Goal: Transaction & Acquisition: Book appointment/travel/reservation

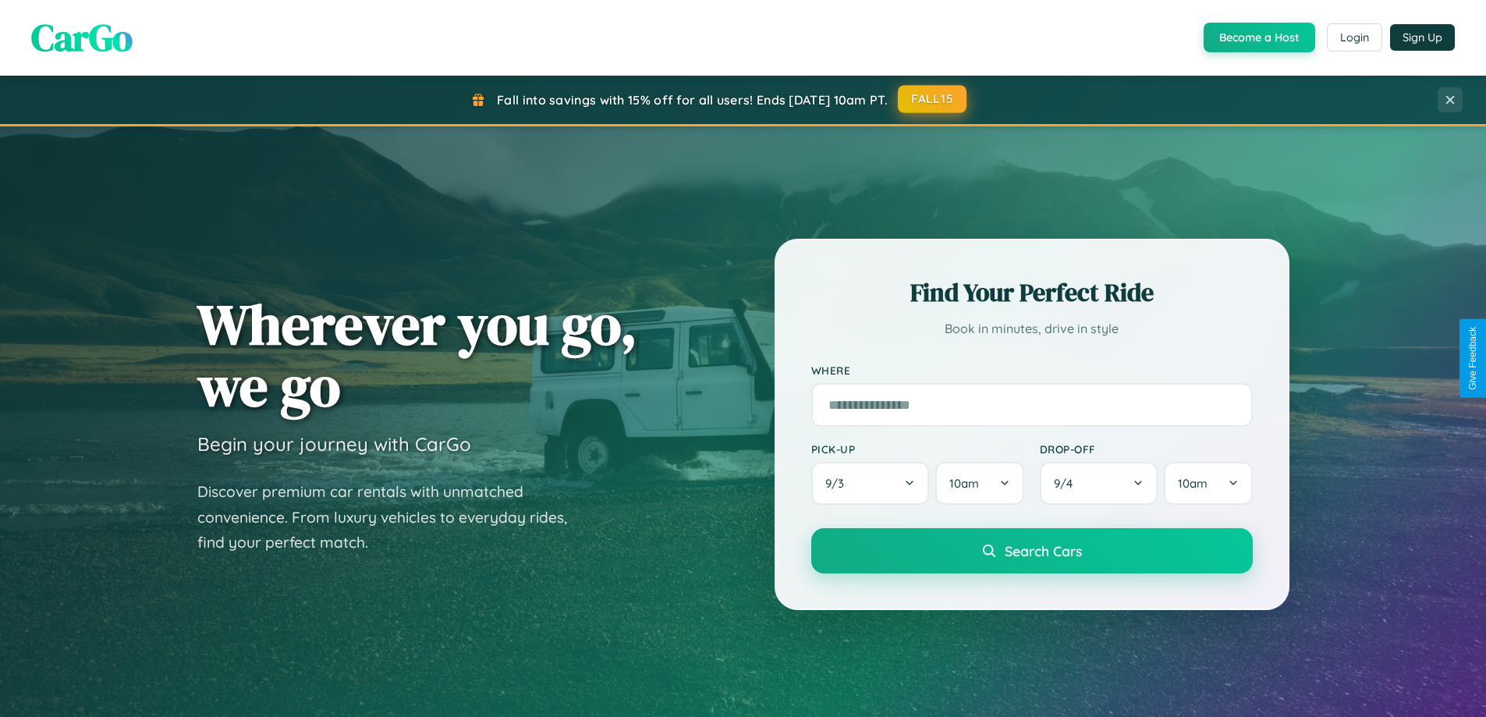
click at [933, 99] on button "FALL15" at bounding box center [932, 99] width 69 height 28
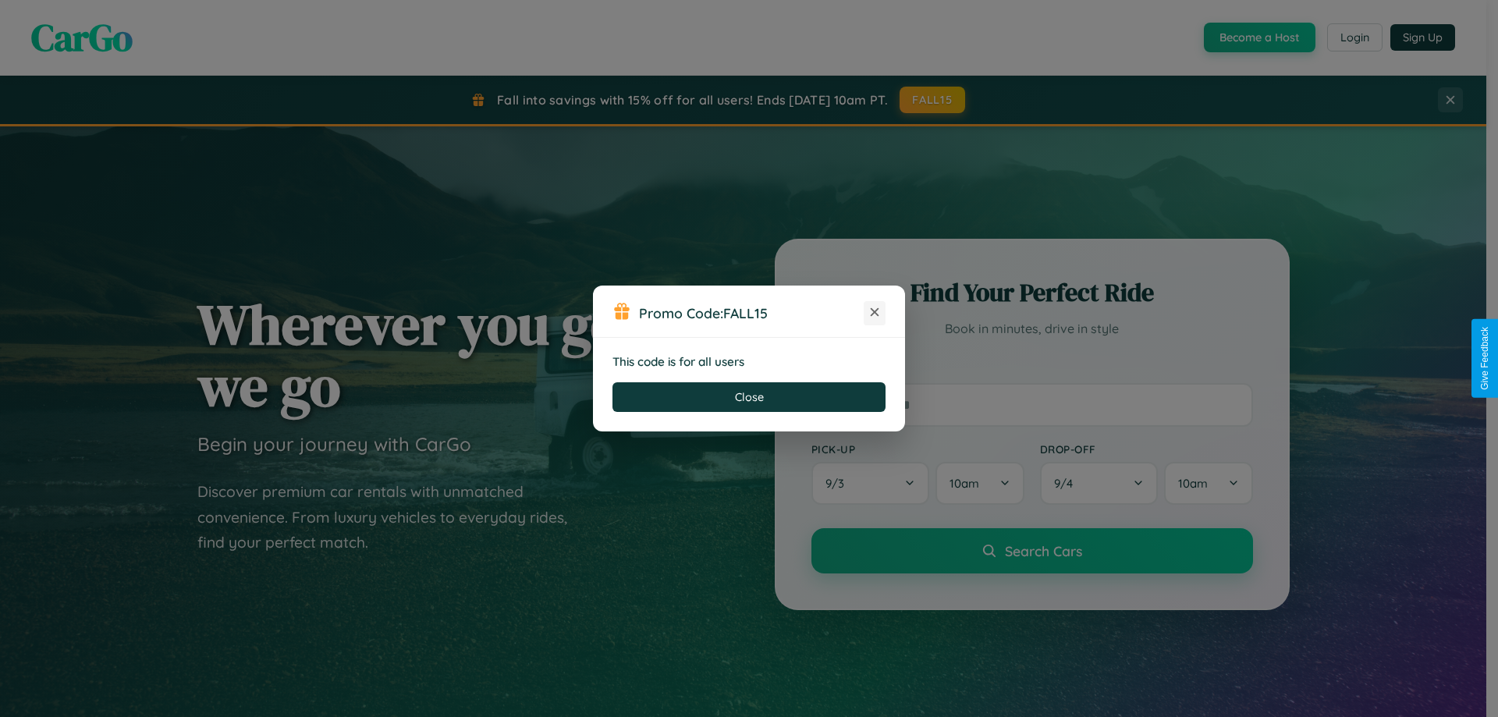
click at [874, 313] on icon at bounding box center [875, 312] width 16 height 16
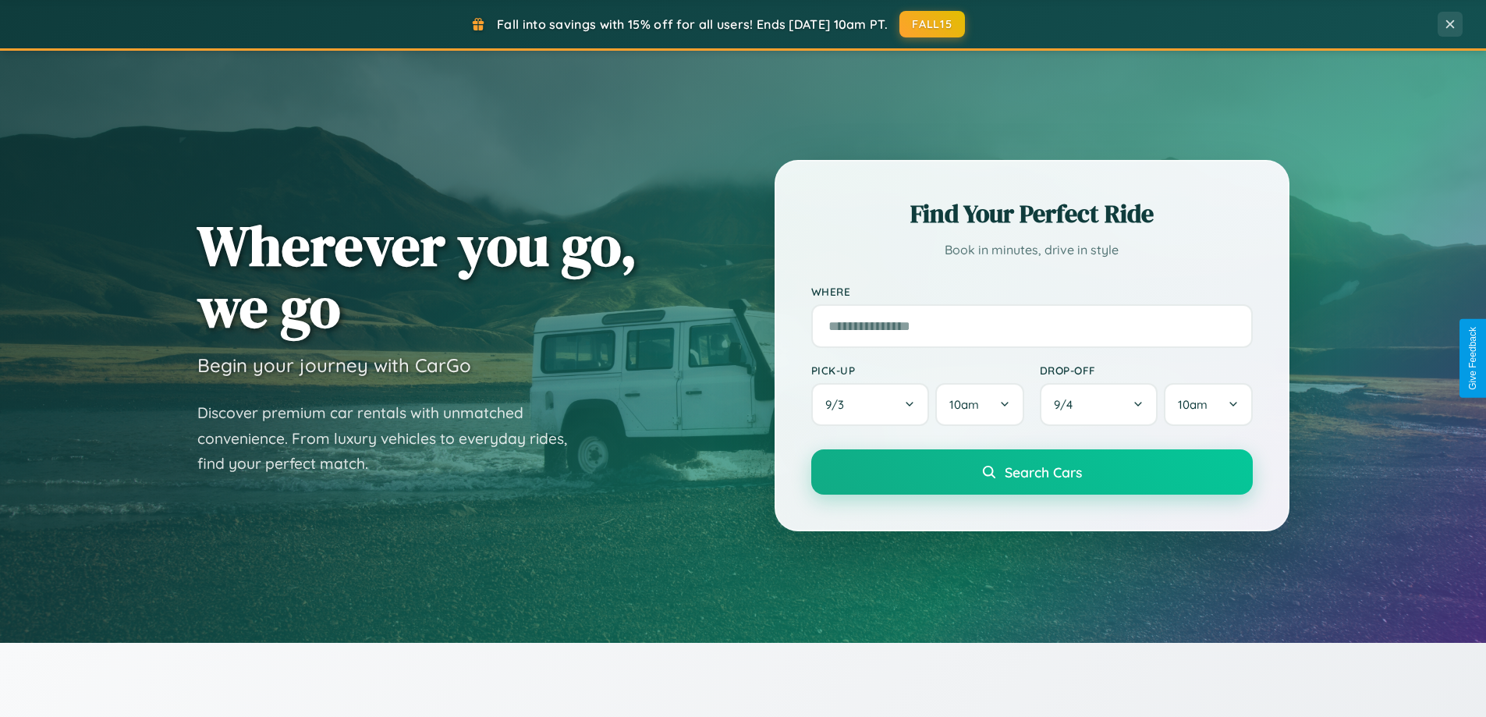
scroll to position [672, 0]
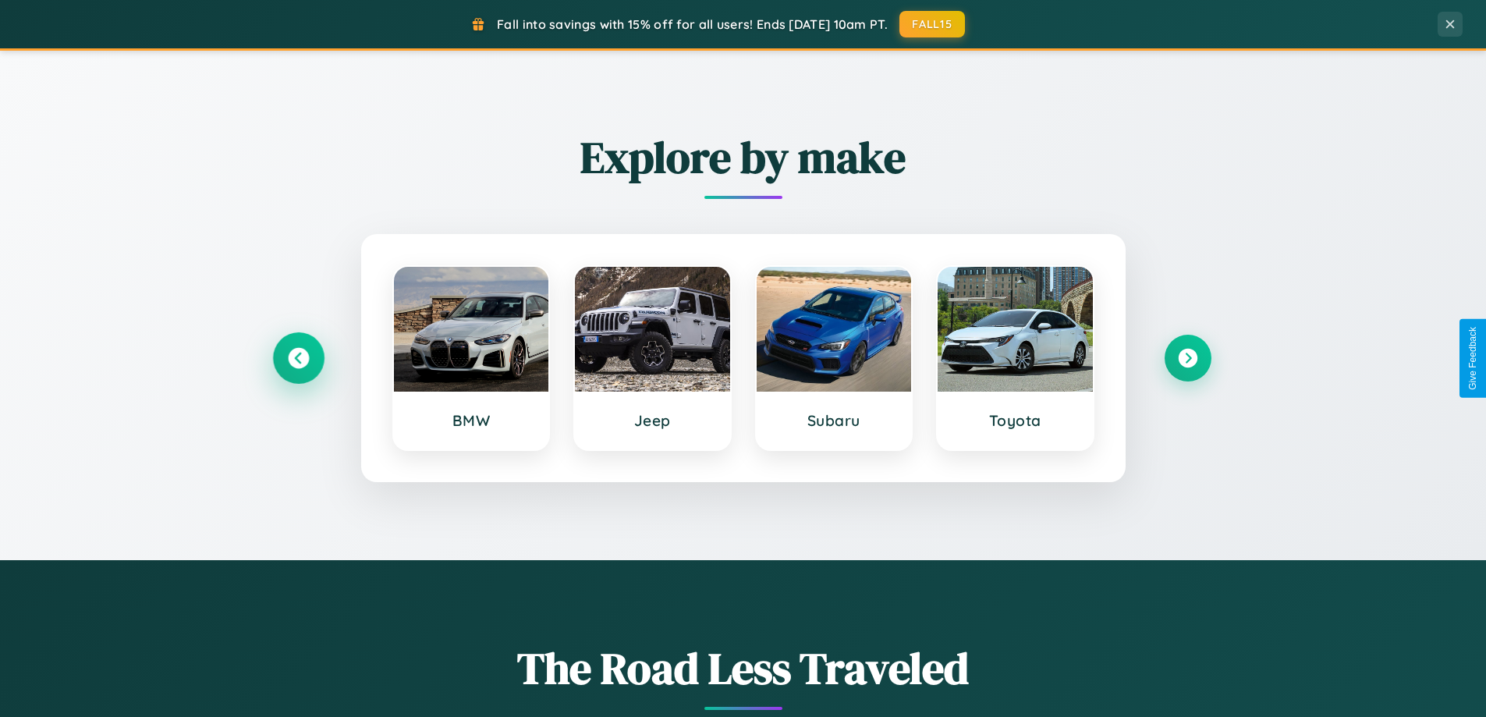
click at [298, 358] on icon at bounding box center [298, 358] width 21 height 21
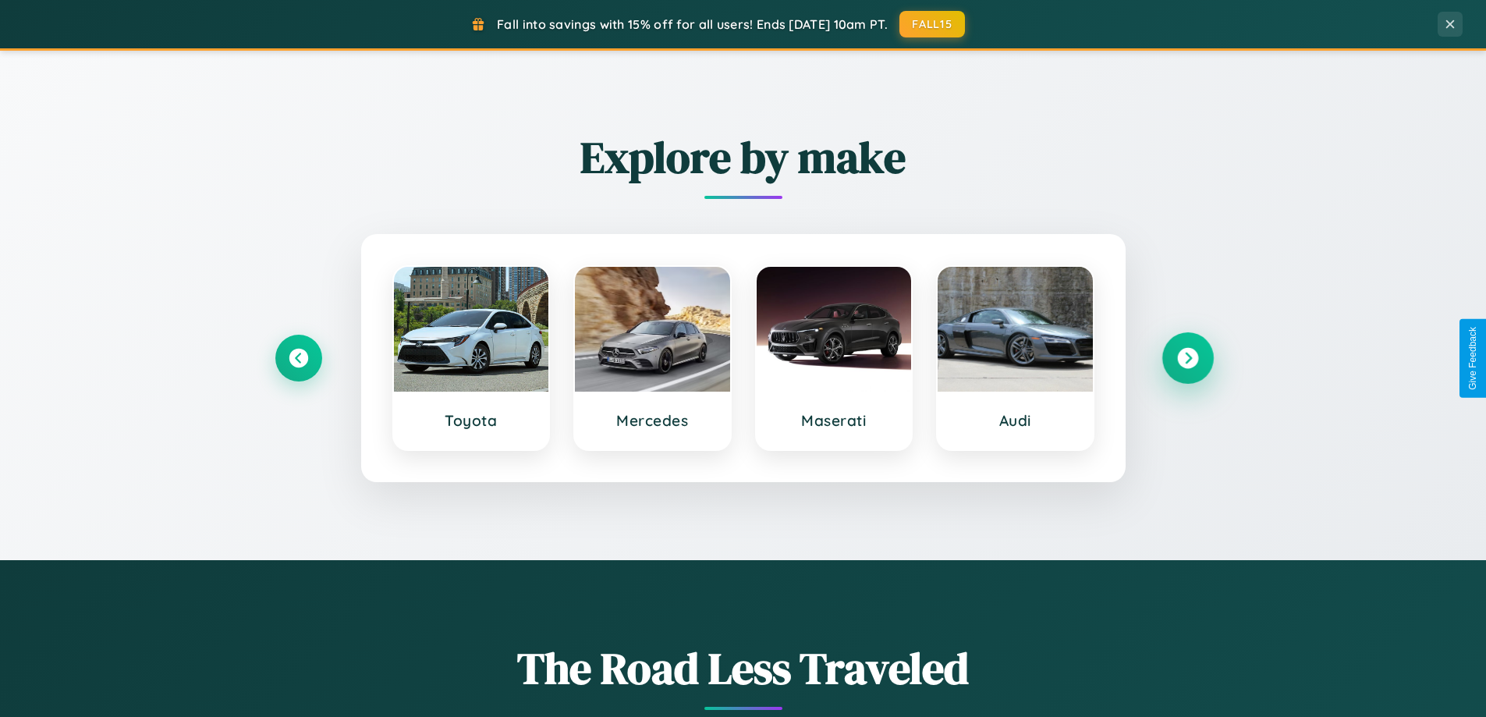
click at [1187, 358] on icon at bounding box center [1187, 358] width 21 height 21
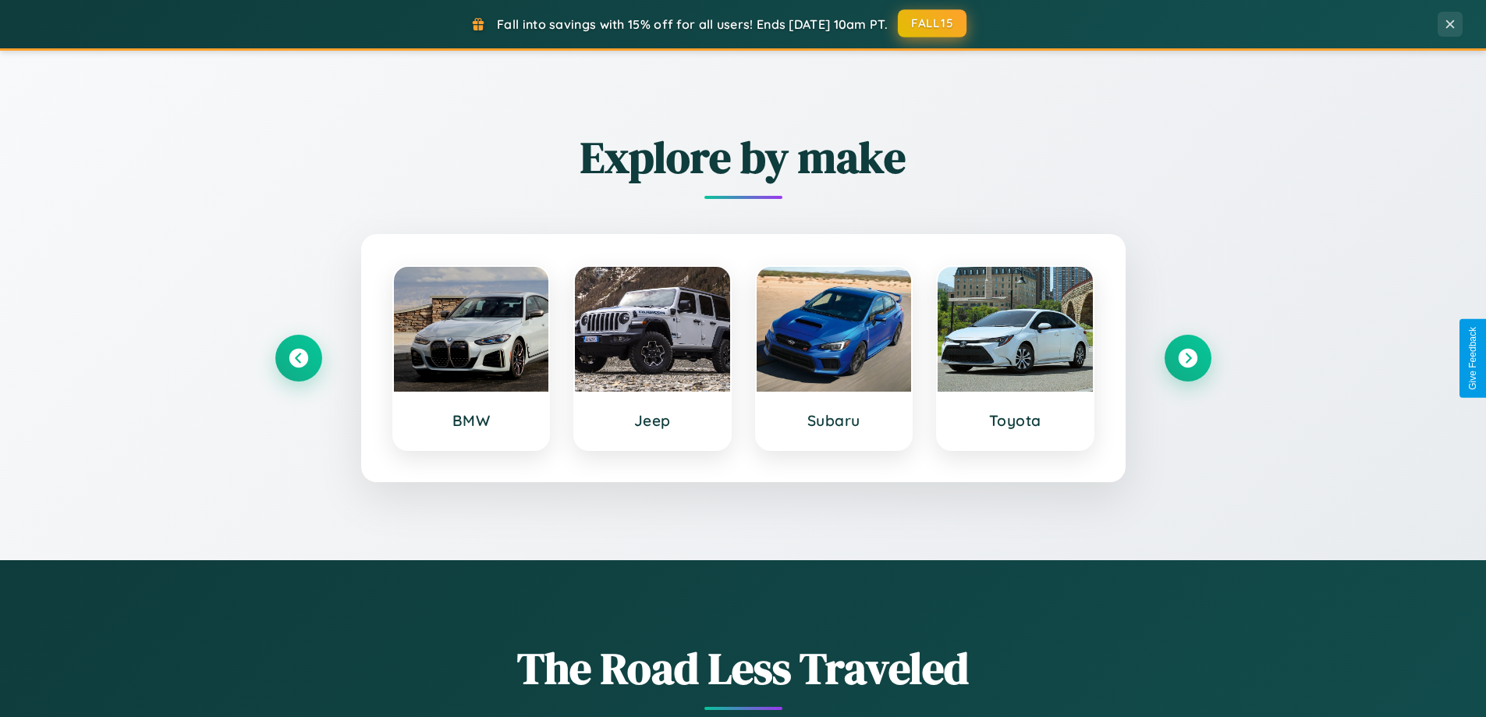
click at [933, 23] on button "FALL15" at bounding box center [932, 23] width 69 height 28
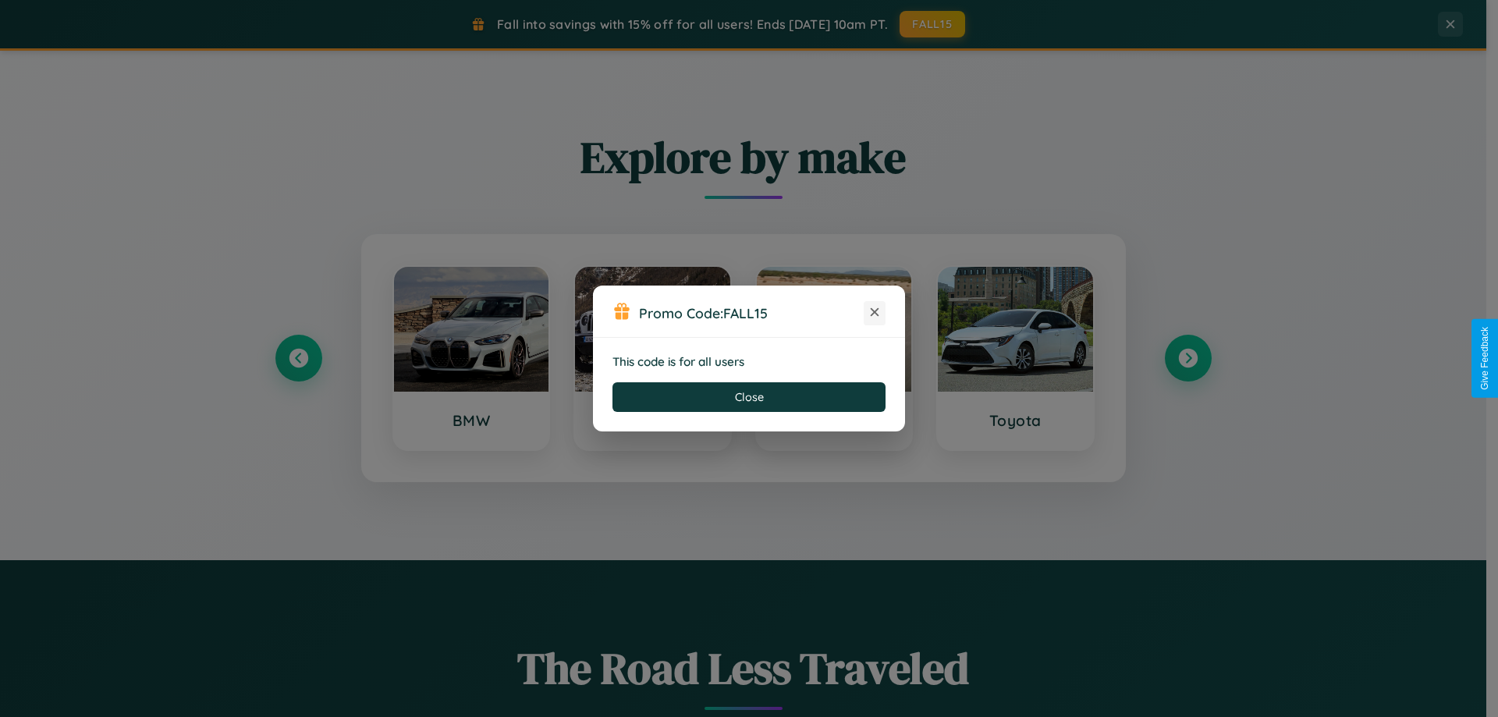
click at [874, 313] on icon at bounding box center [875, 312] width 16 height 16
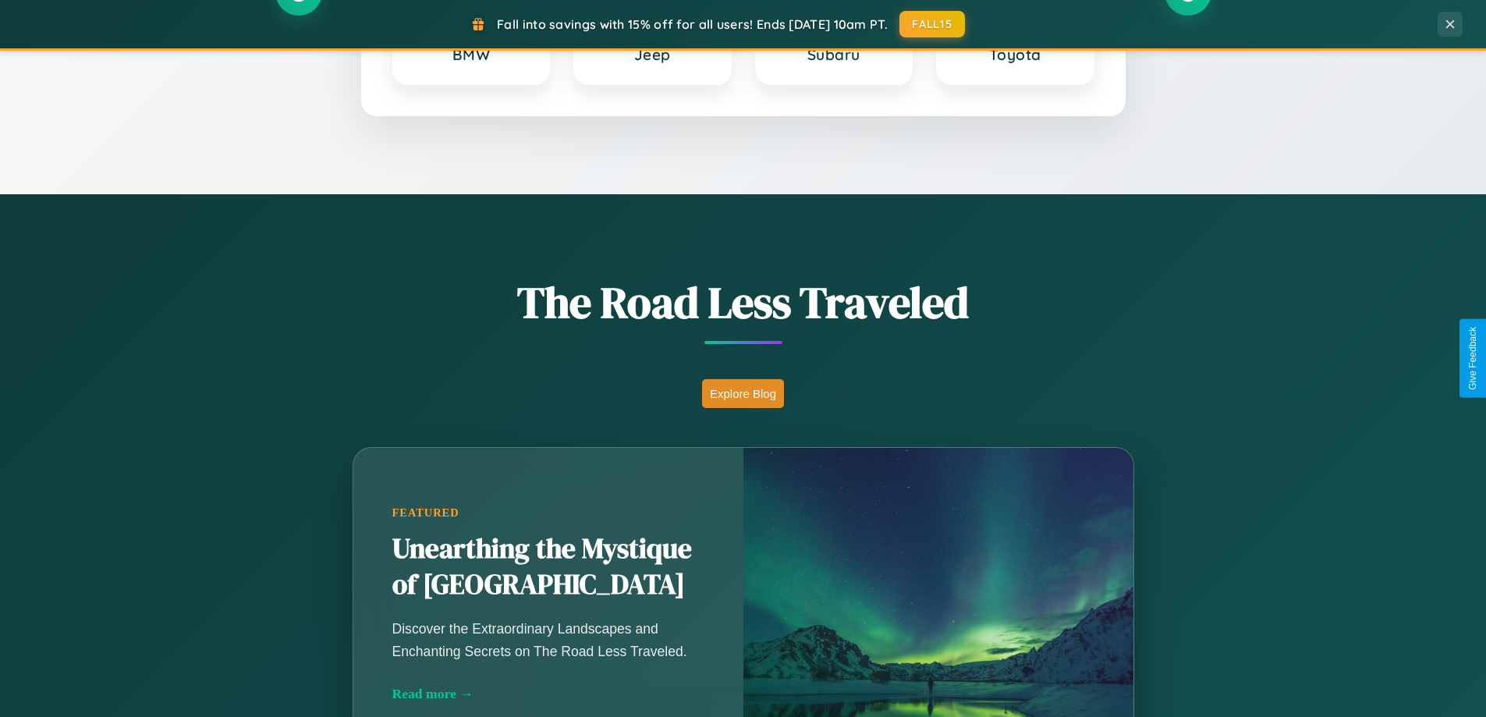
scroll to position [2506, 0]
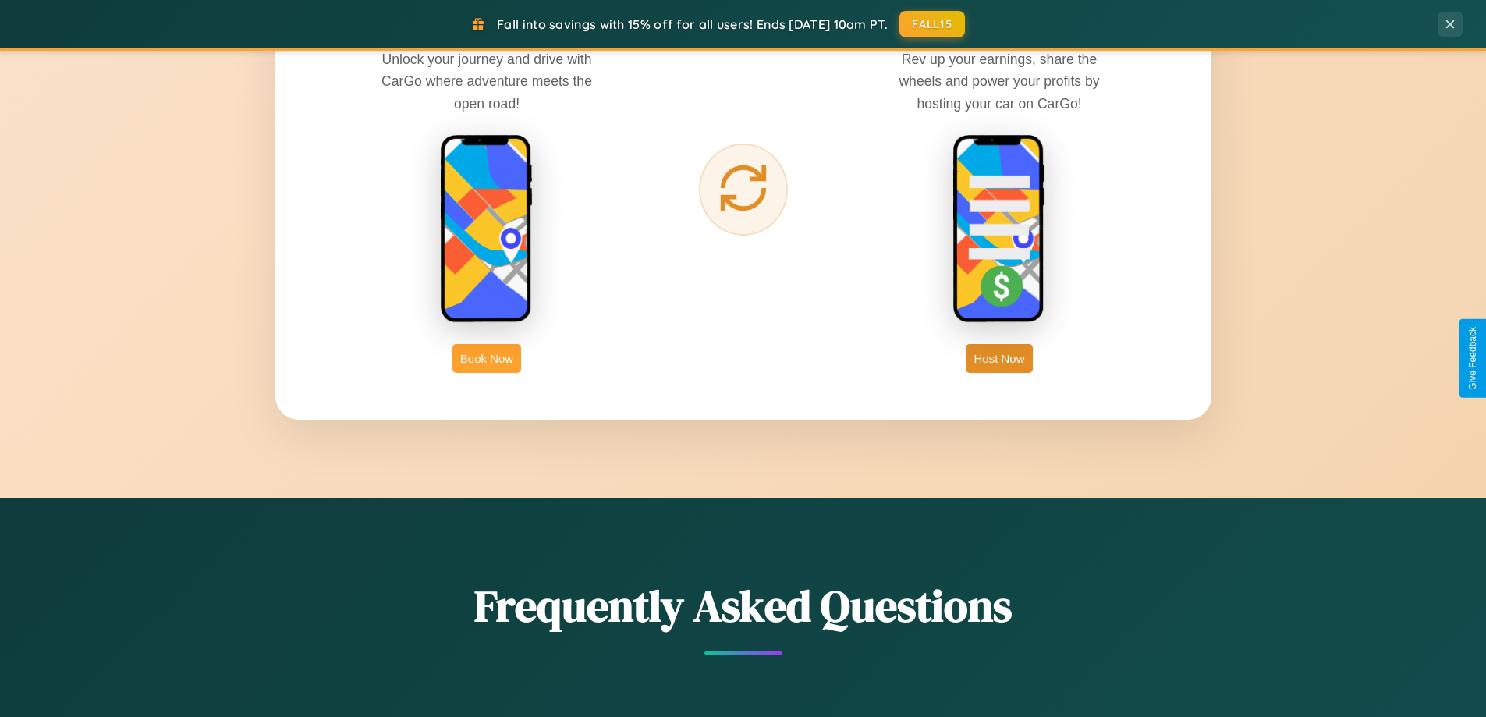
click at [487, 358] on button "Book Now" at bounding box center [486, 358] width 69 height 29
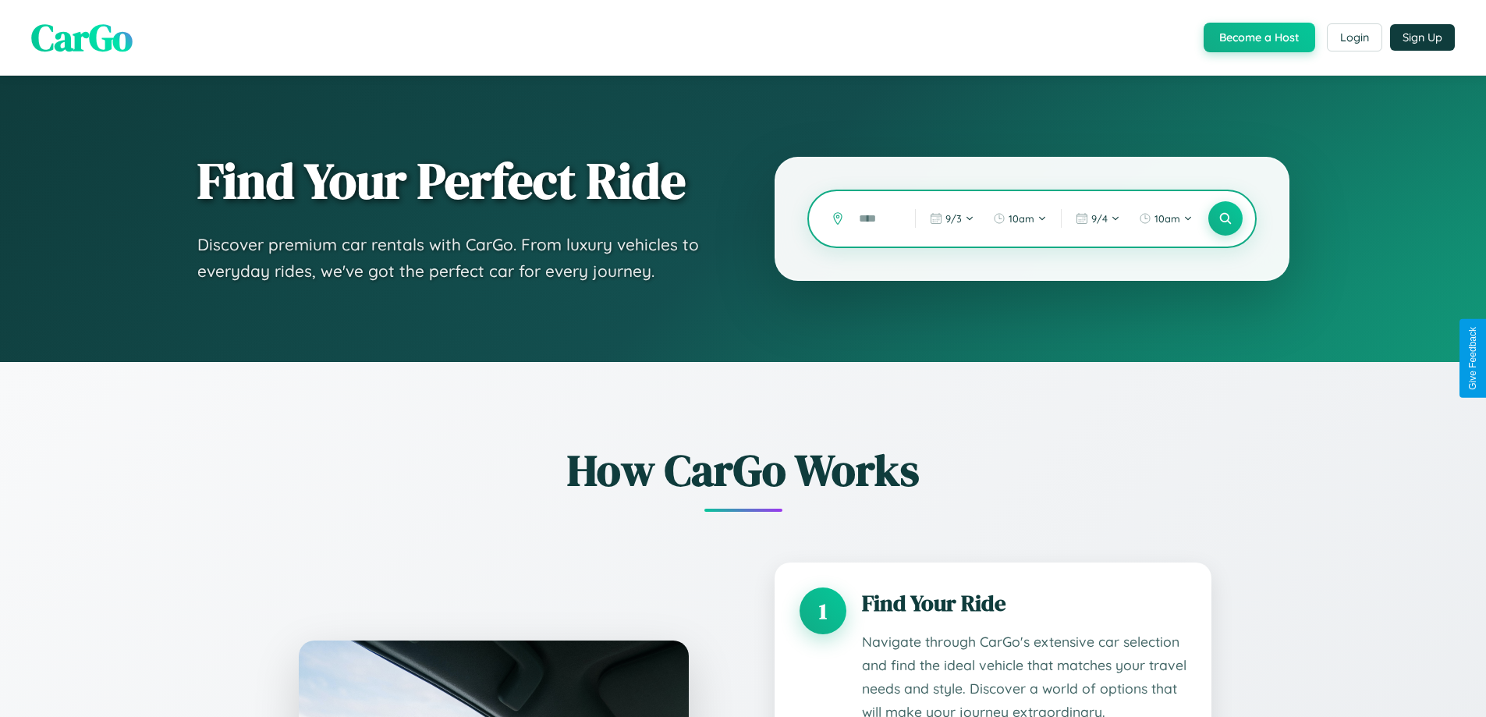
click at [875, 218] on input "text" at bounding box center [875, 218] width 48 height 27
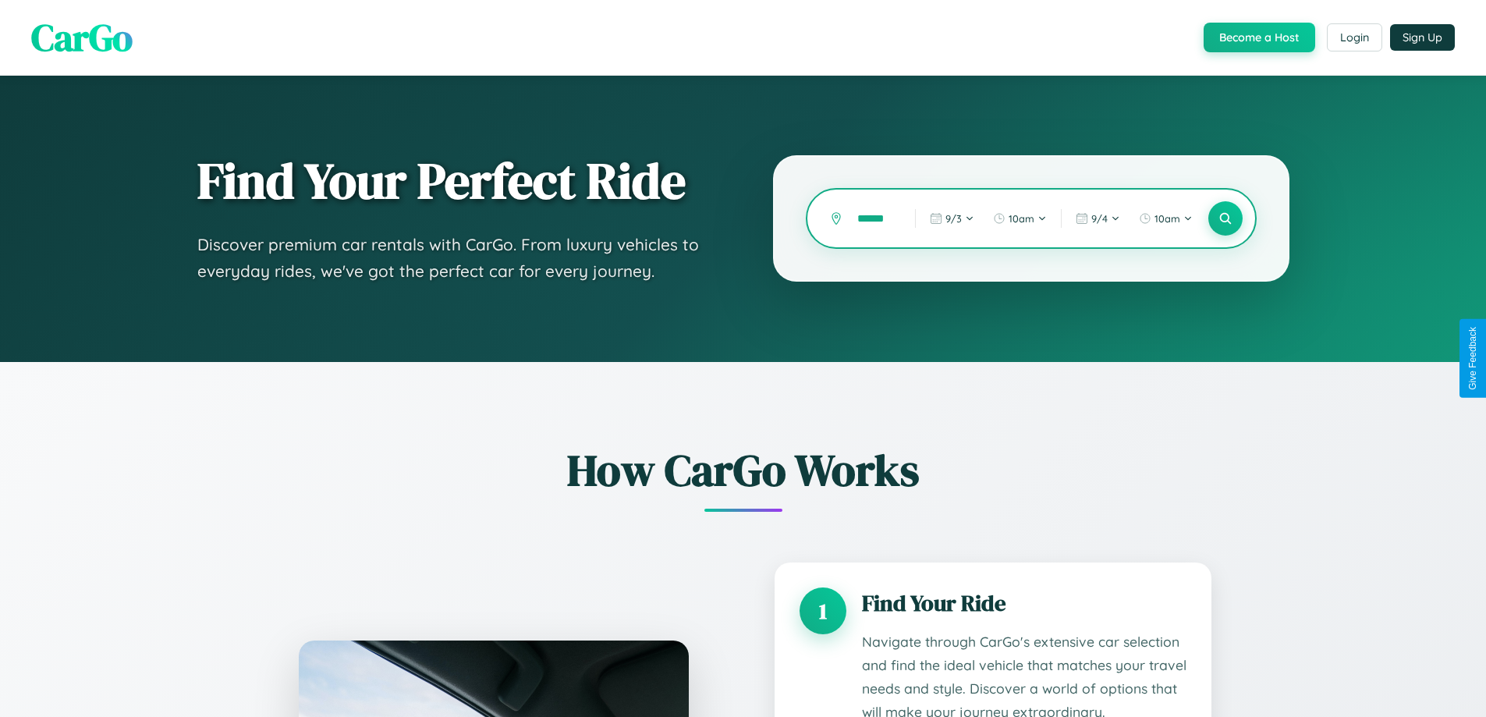
scroll to position [0, 8]
type input "******"
click at [1225, 218] on icon at bounding box center [1225, 218] width 15 height 15
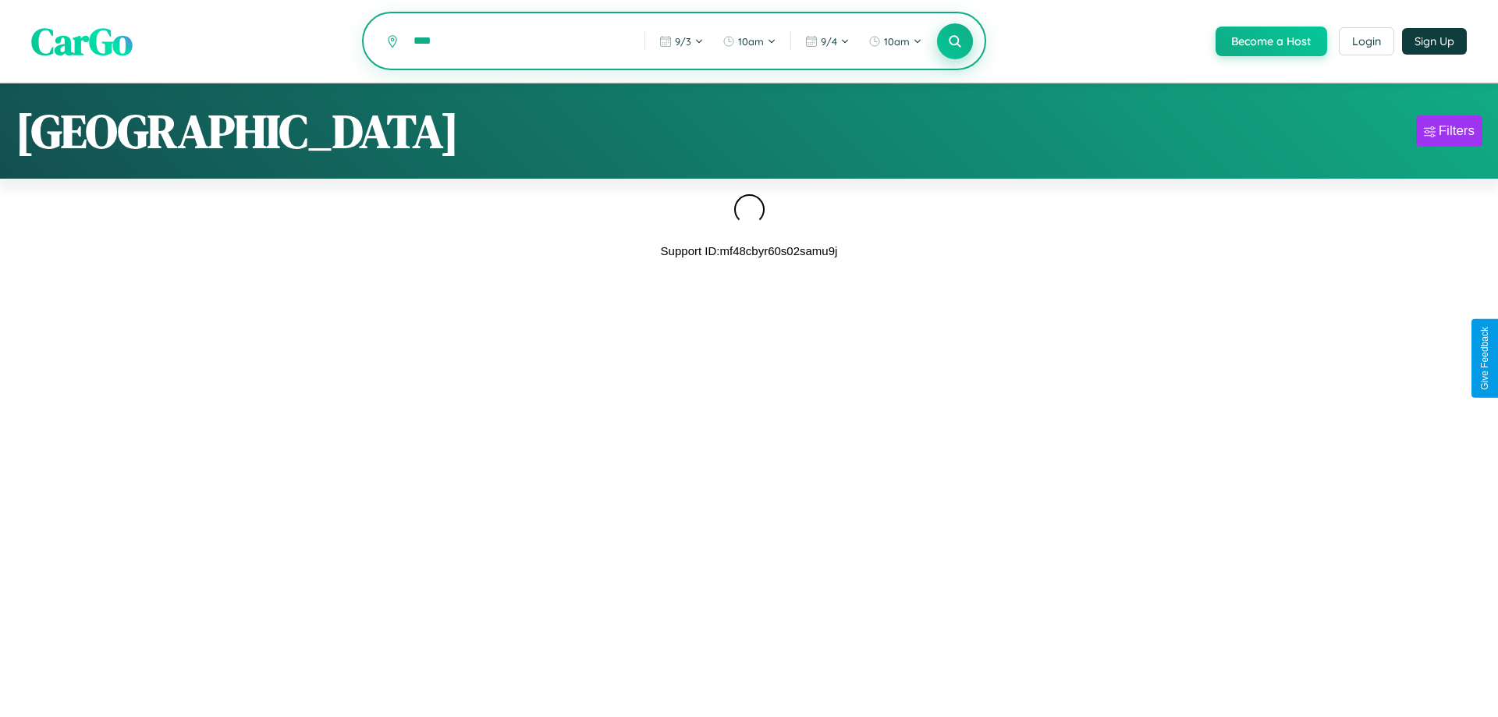
type input "****"
click at [953, 41] on icon at bounding box center [954, 41] width 15 height 15
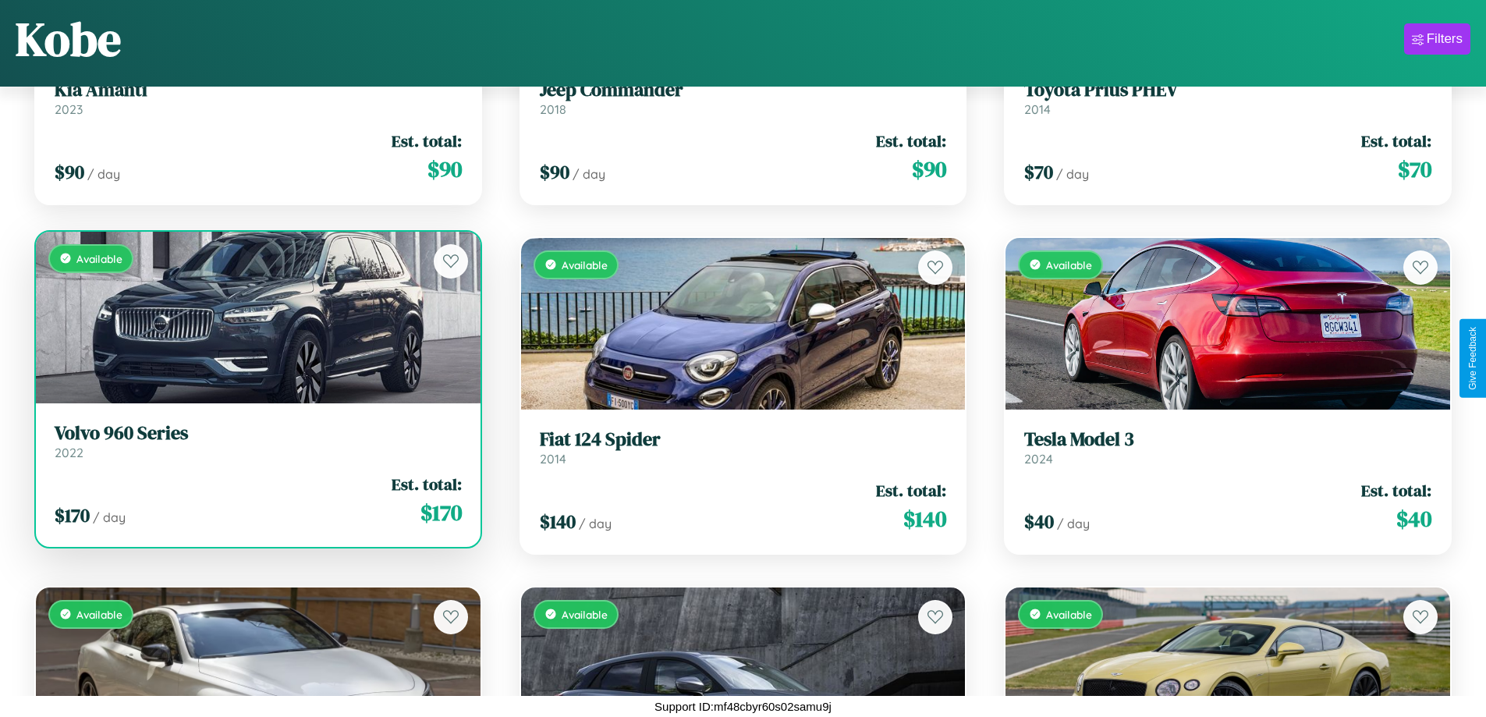
scroll to position [3712, 0]
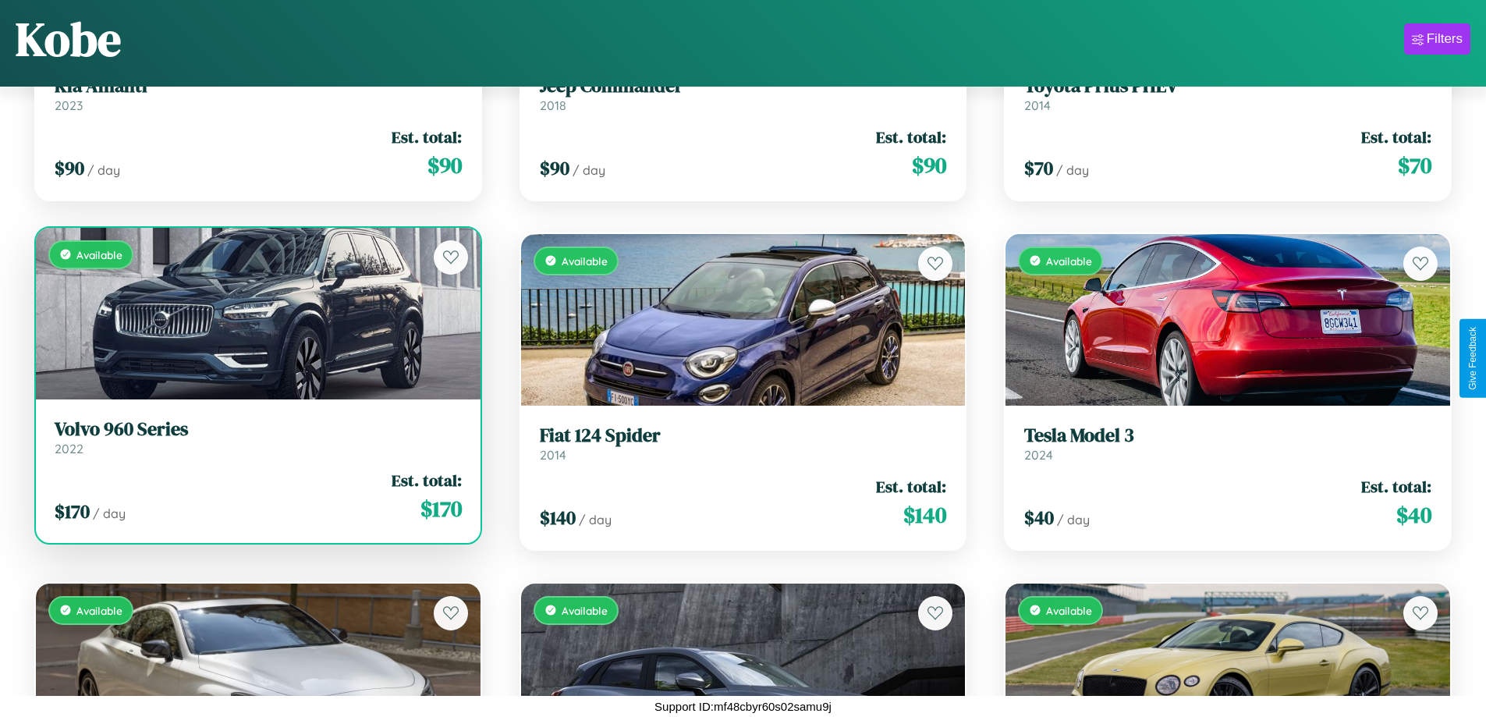
click at [256, 443] on link "Volvo 960 Series 2022" at bounding box center [258, 437] width 407 height 38
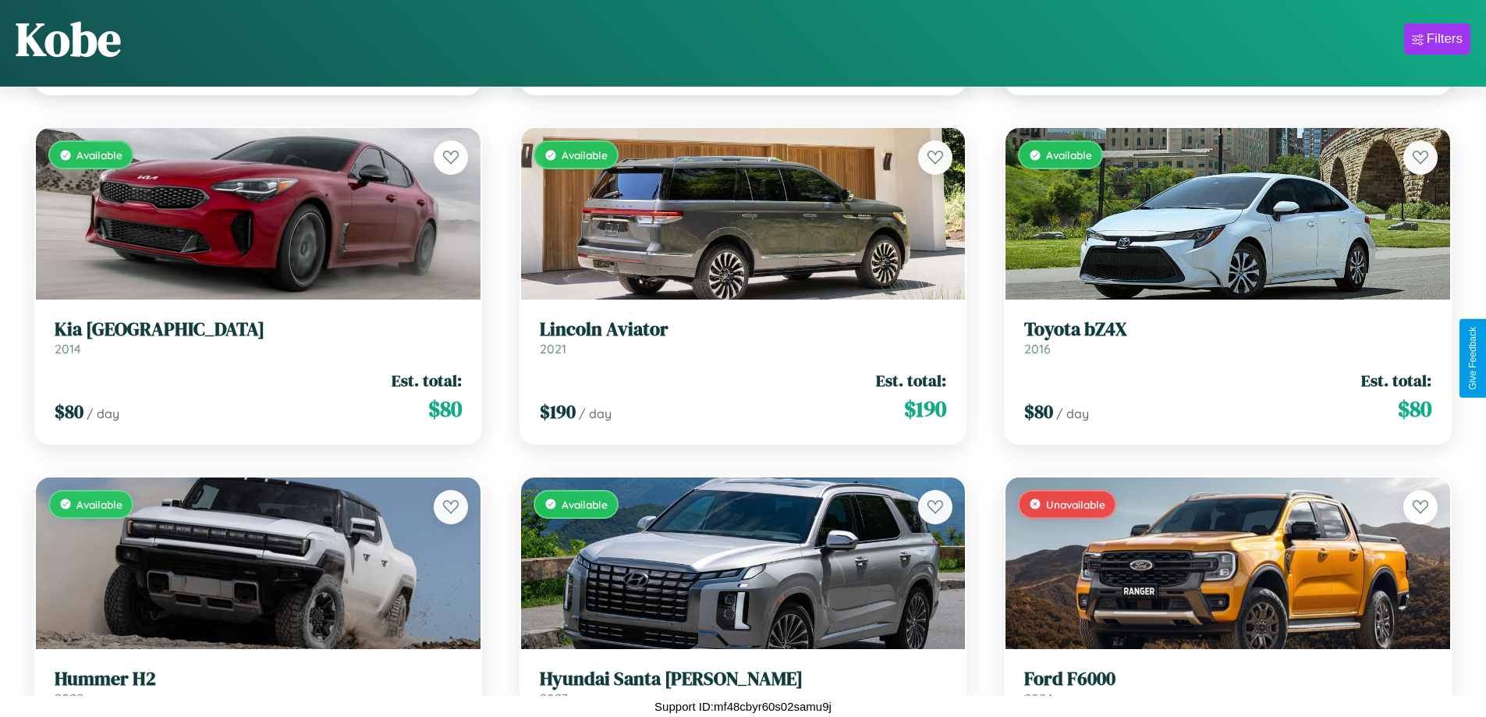
scroll to position [9901, 0]
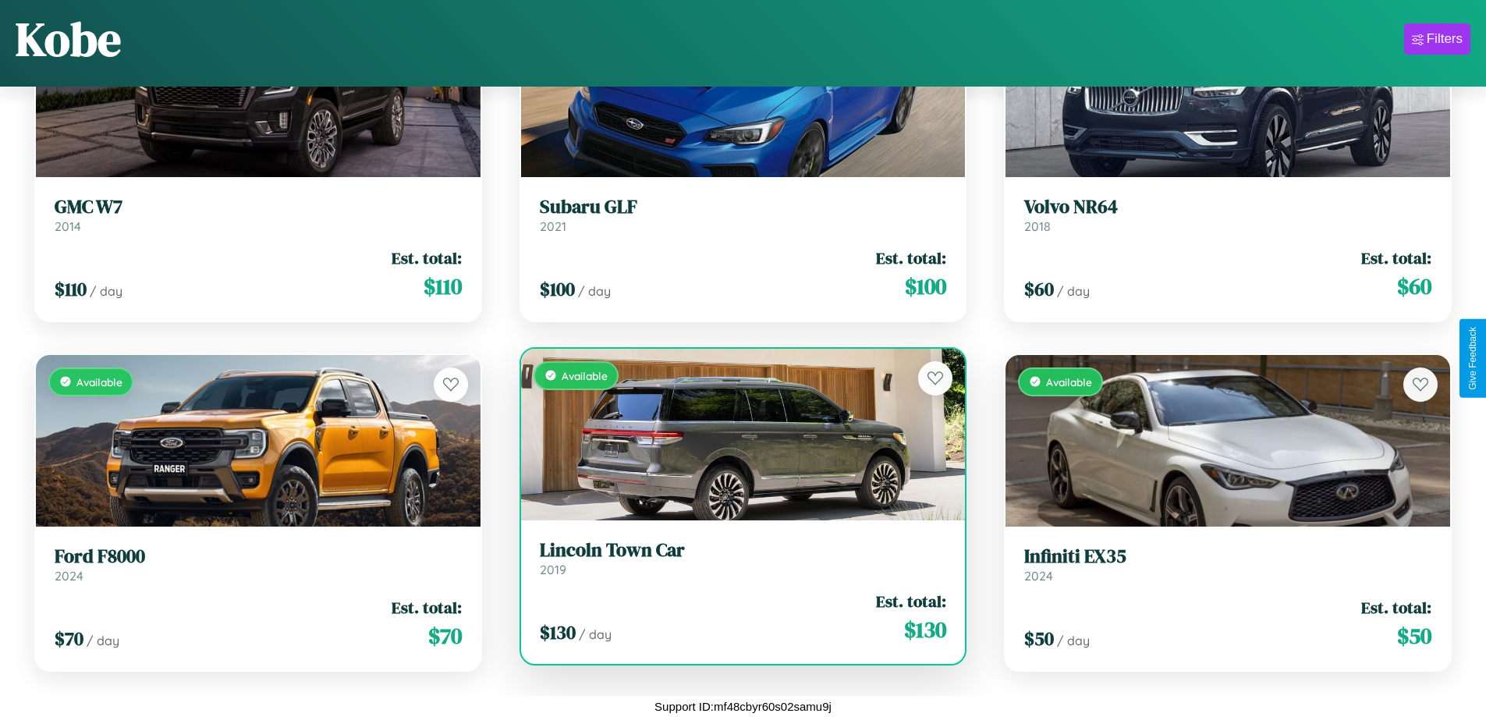
click at [736, 415] on div "Available" at bounding box center [743, 435] width 445 height 172
click at [736, 412] on div "Available" at bounding box center [743, 435] width 445 height 172
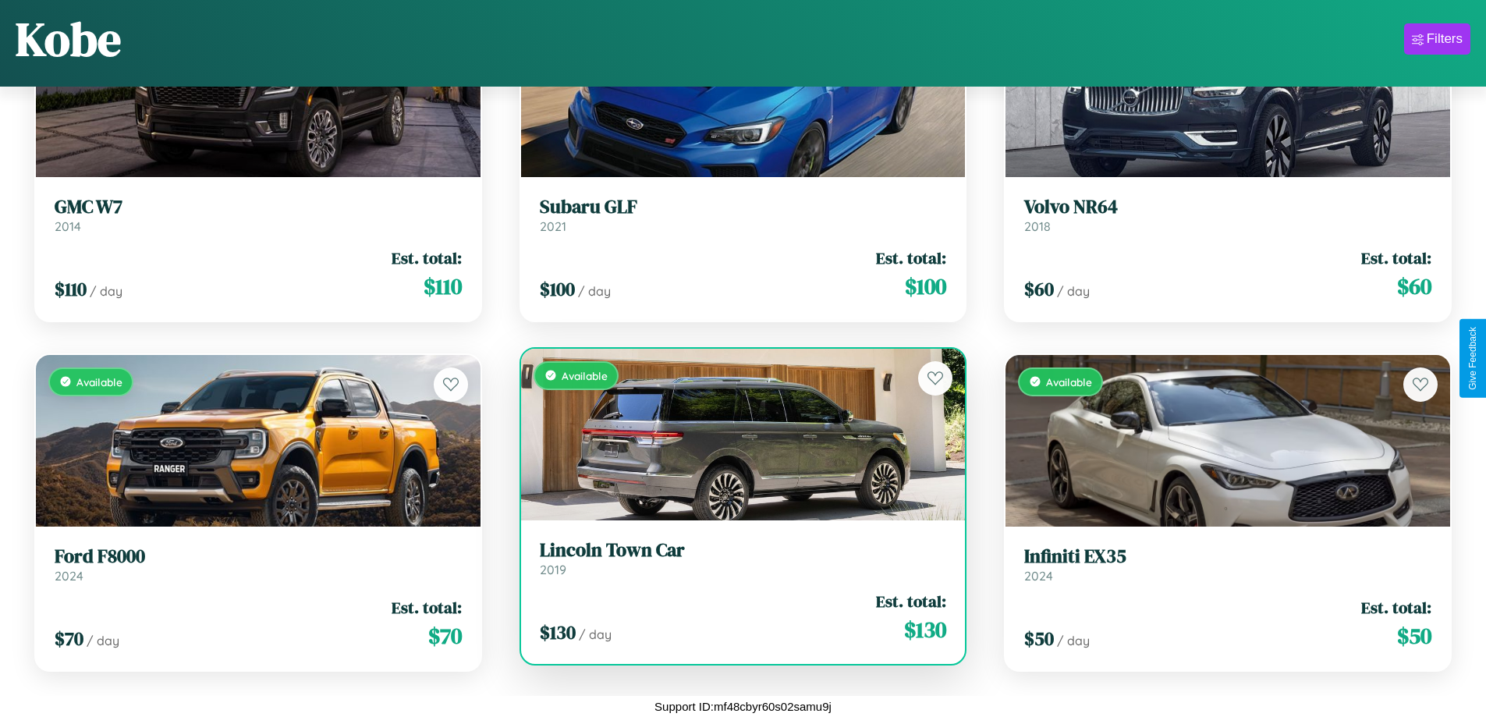
click at [736, 412] on div "Available" at bounding box center [743, 435] width 445 height 172
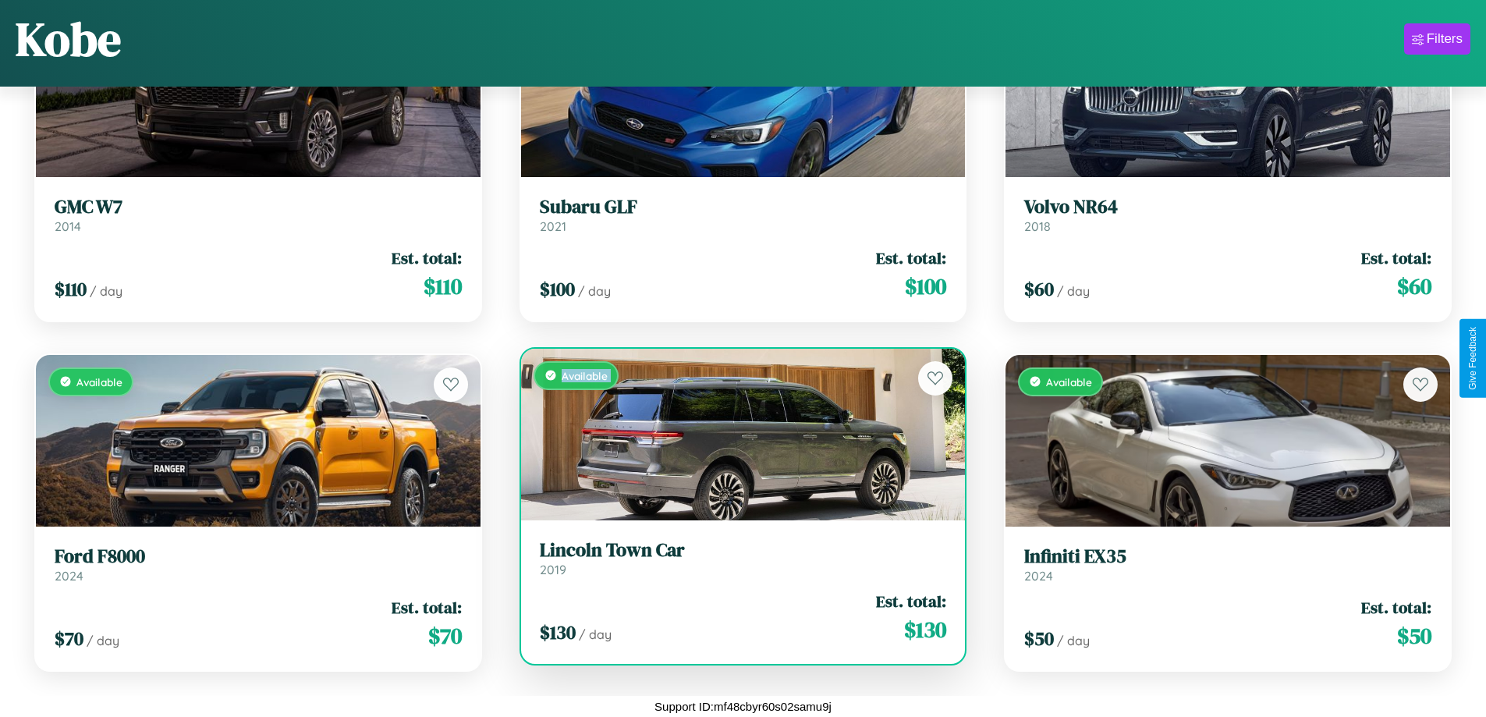
click at [736, 412] on div "Available" at bounding box center [743, 435] width 445 height 172
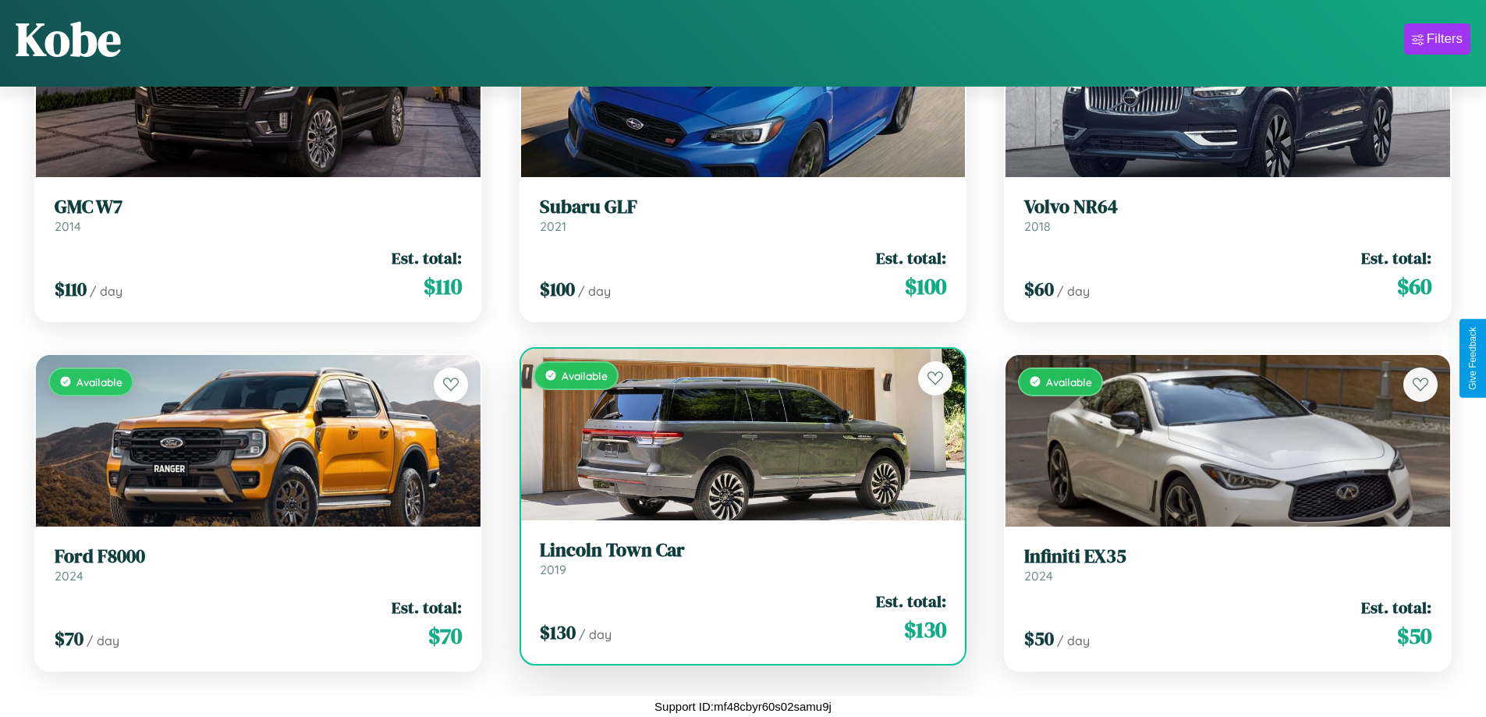
click at [736, 412] on div "Available" at bounding box center [743, 435] width 445 height 172
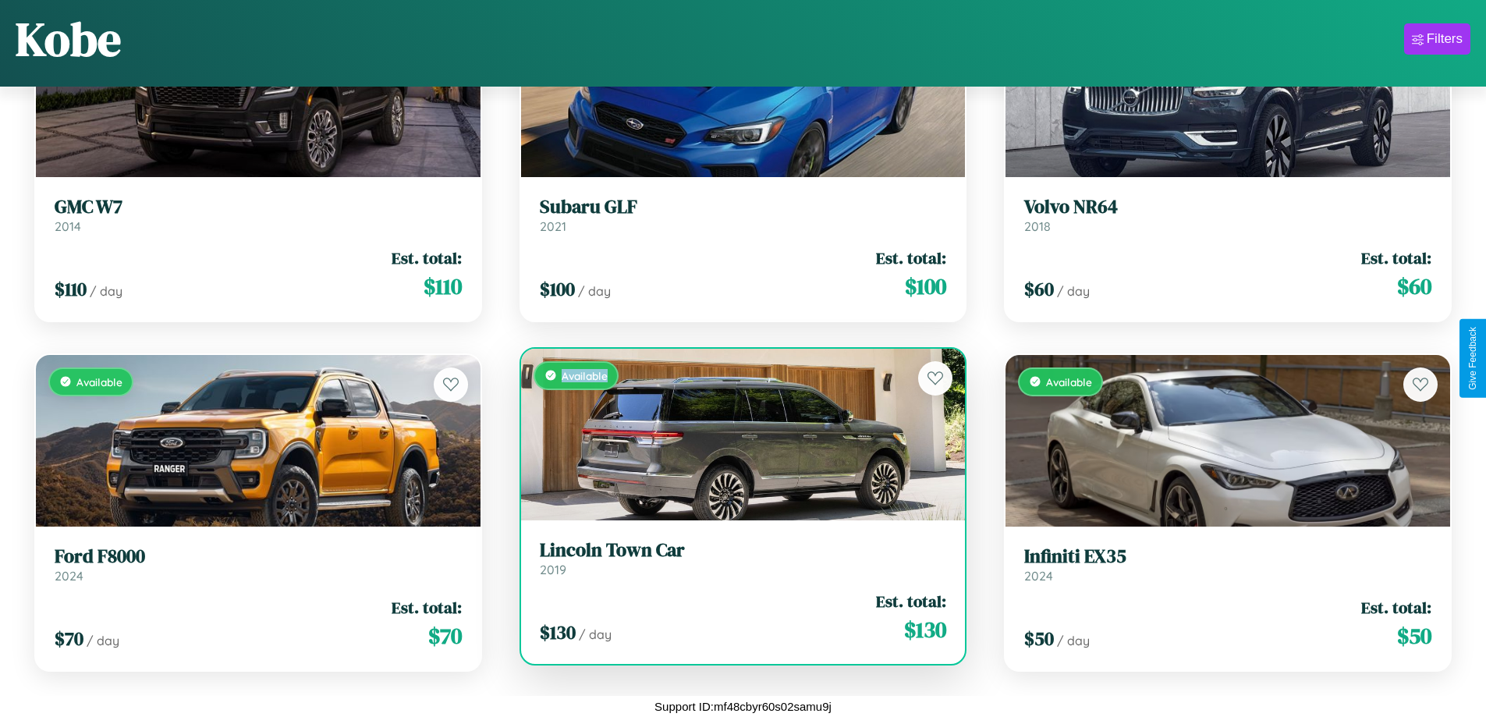
click at [736, 412] on div "Available" at bounding box center [743, 435] width 445 height 172
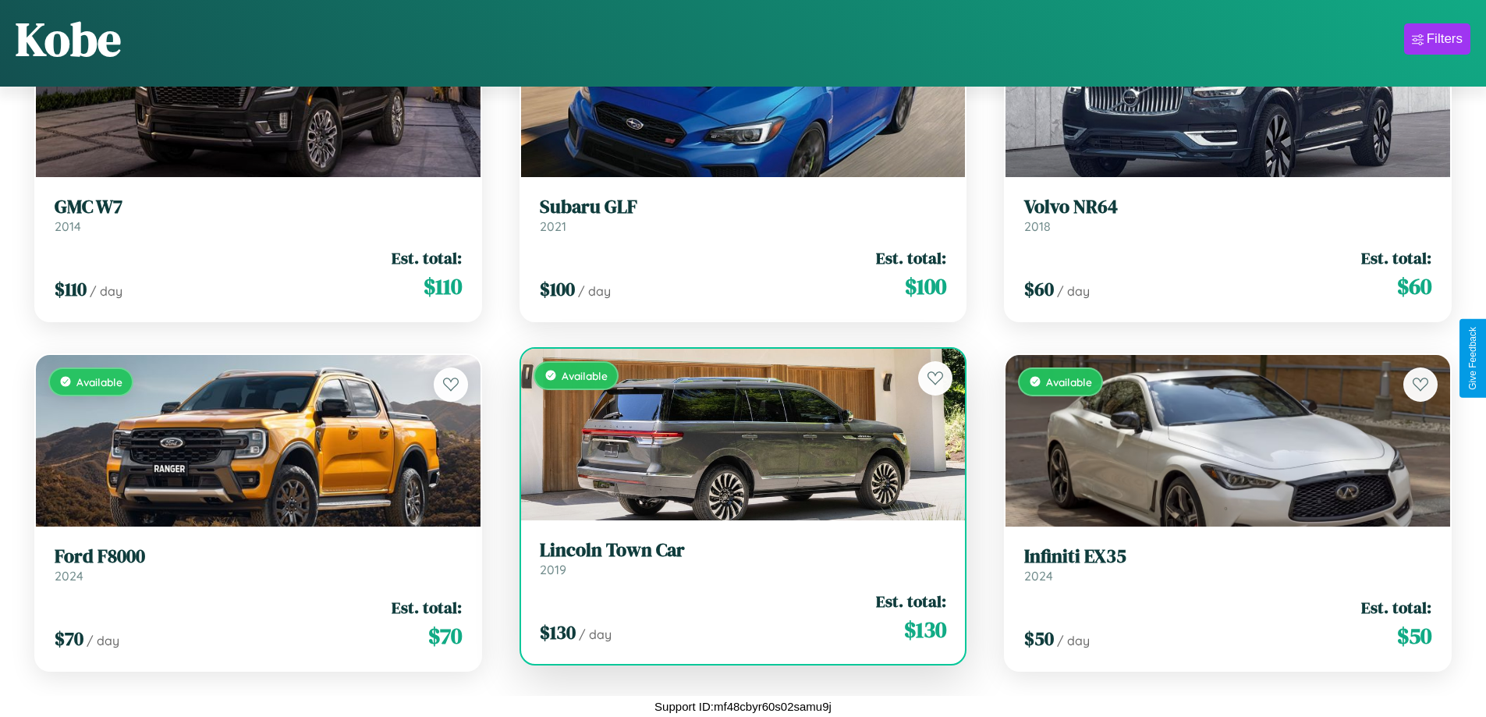
click at [736, 539] on h3 "Lincoln Town Car" at bounding box center [743, 550] width 407 height 23
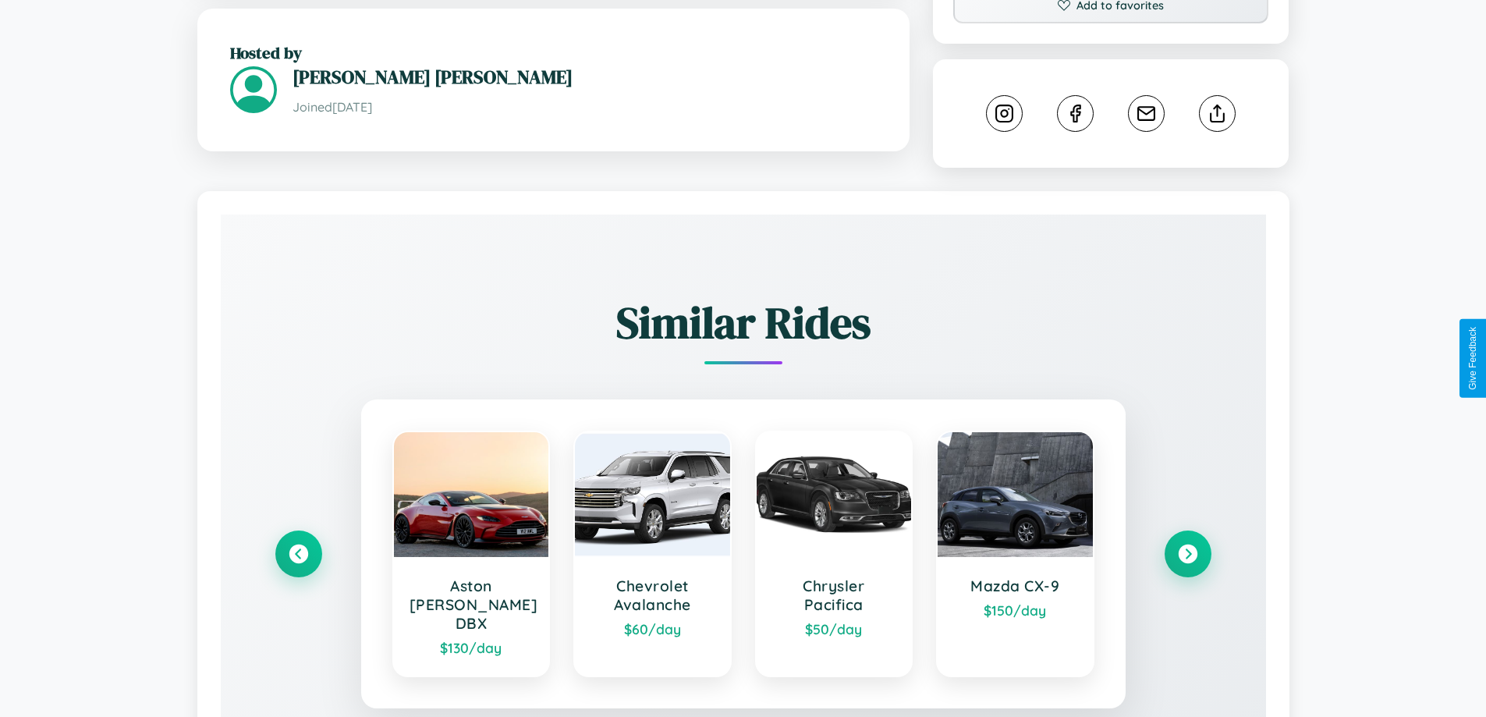
scroll to position [868, 0]
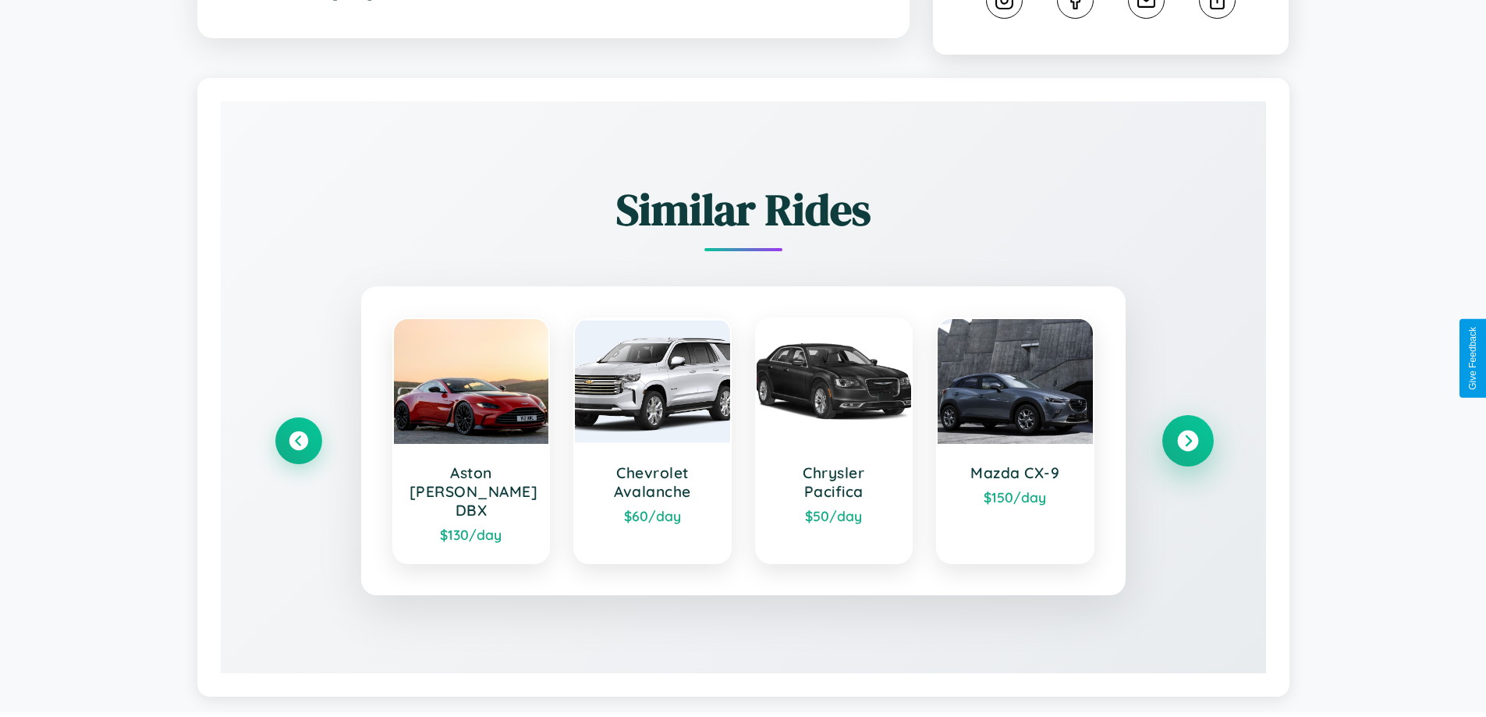
click at [1187, 434] on icon at bounding box center [1187, 441] width 21 height 21
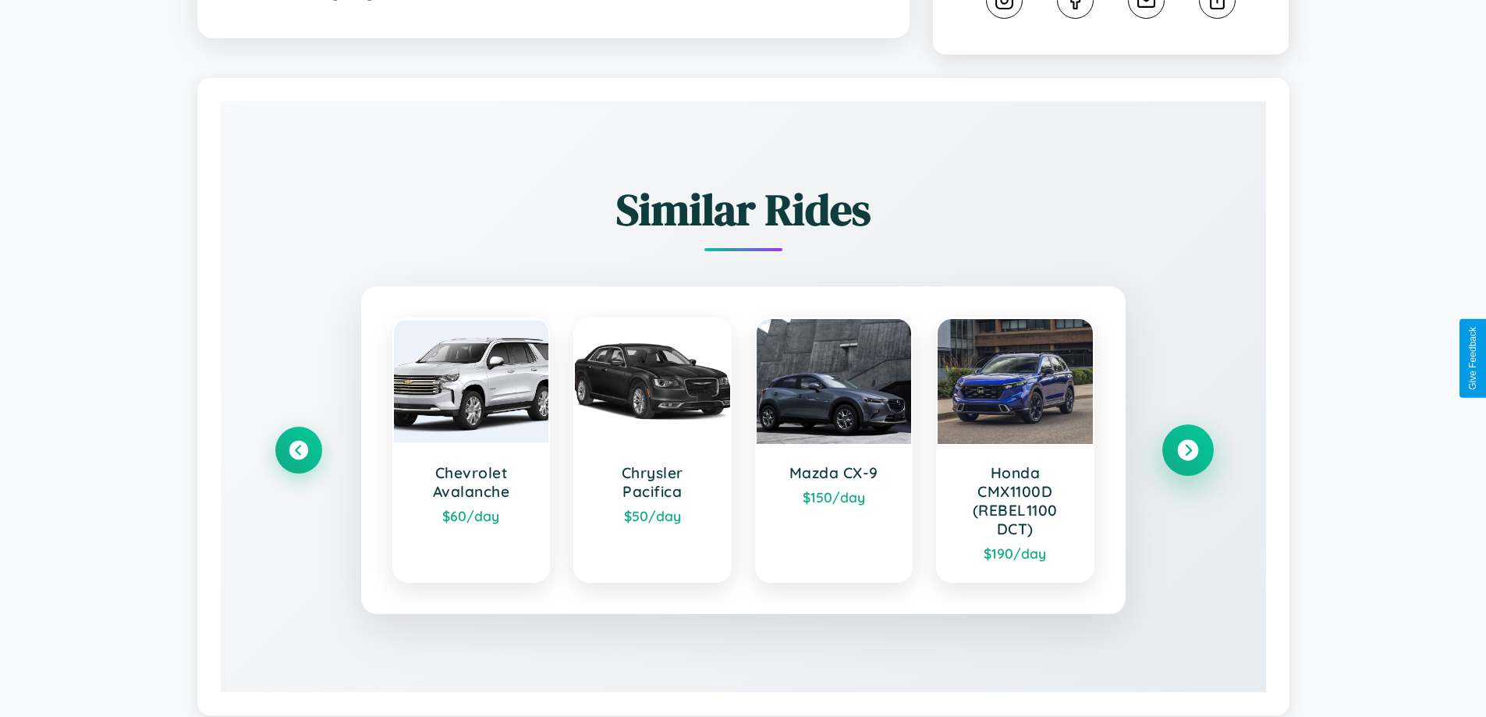
click at [1187, 452] on icon at bounding box center [1187, 450] width 21 height 21
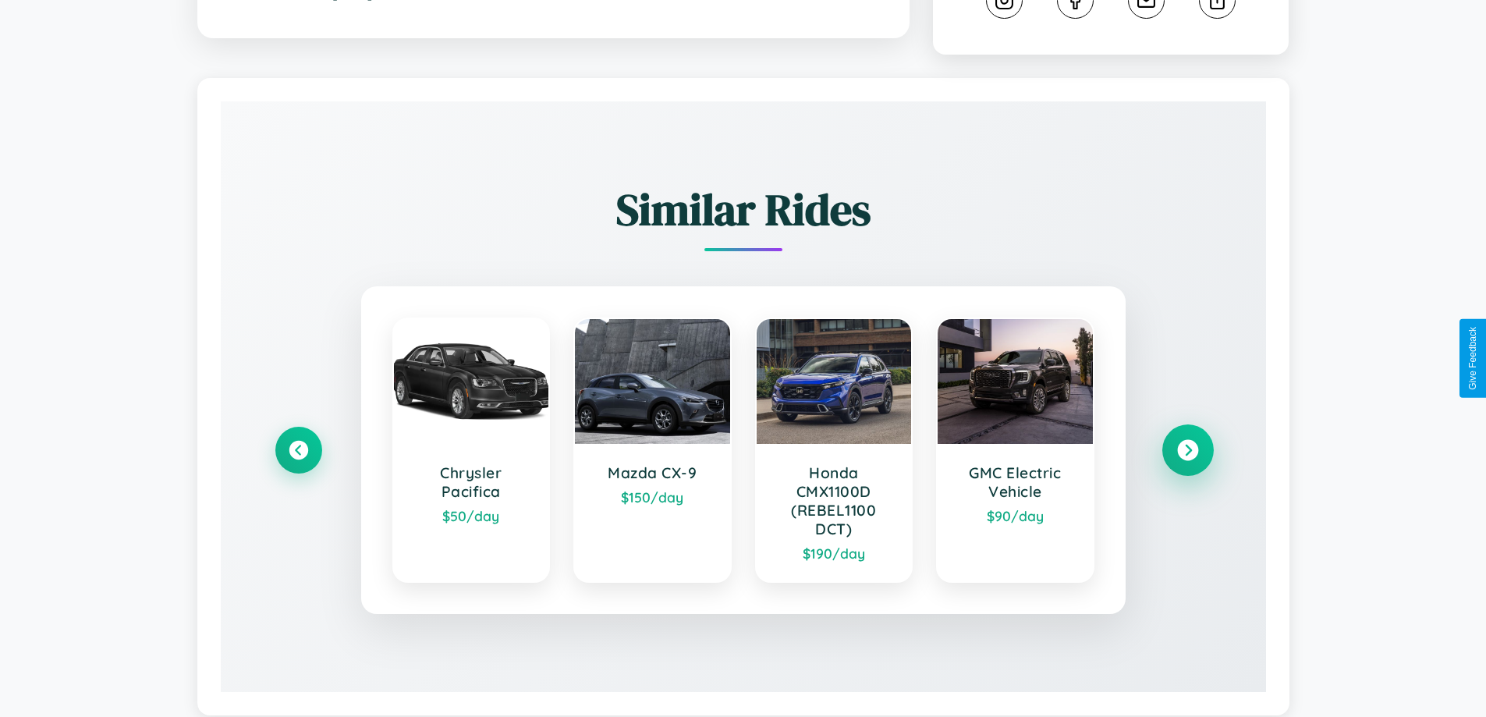
click at [1187, 452] on icon at bounding box center [1187, 450] width 21 height 21
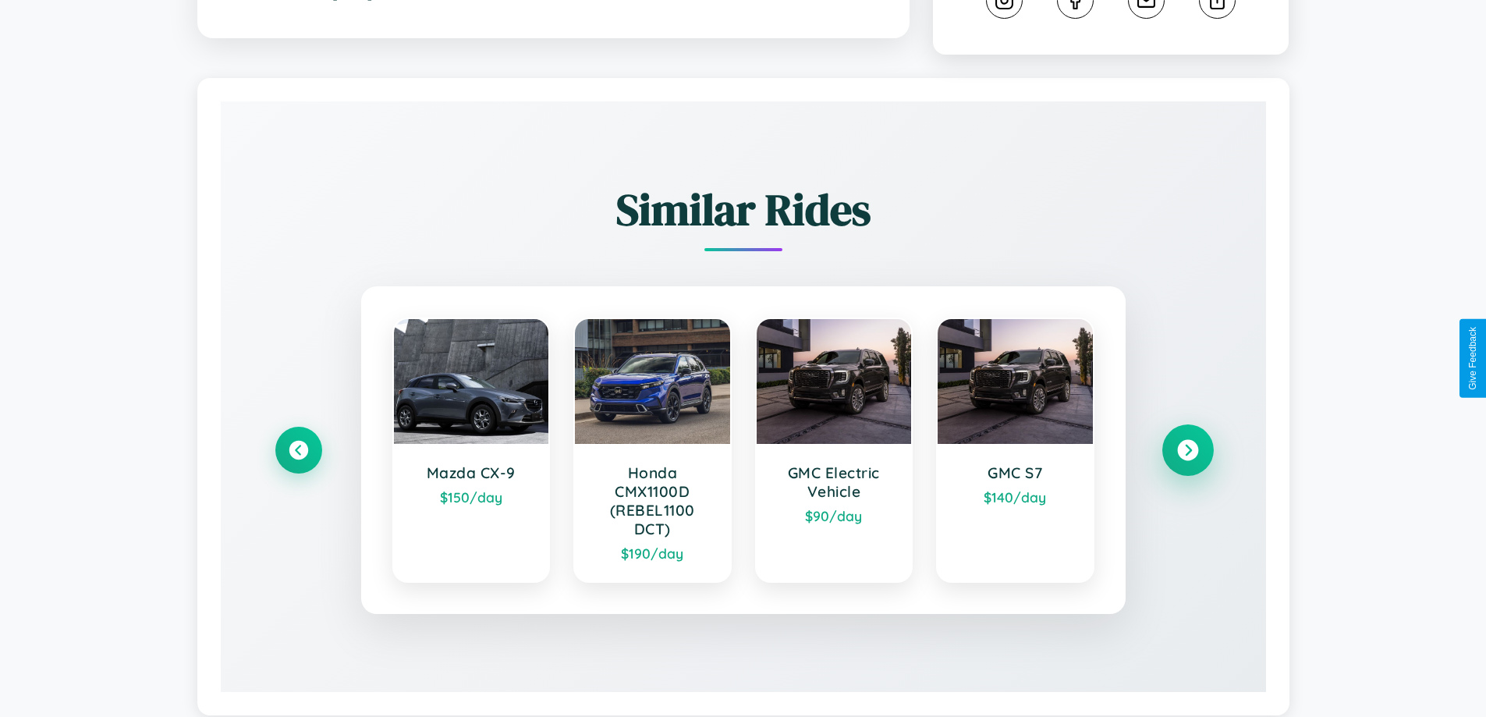
click at [1187, 452] on icon at bounding box center [1187, 450] width 21 height 21
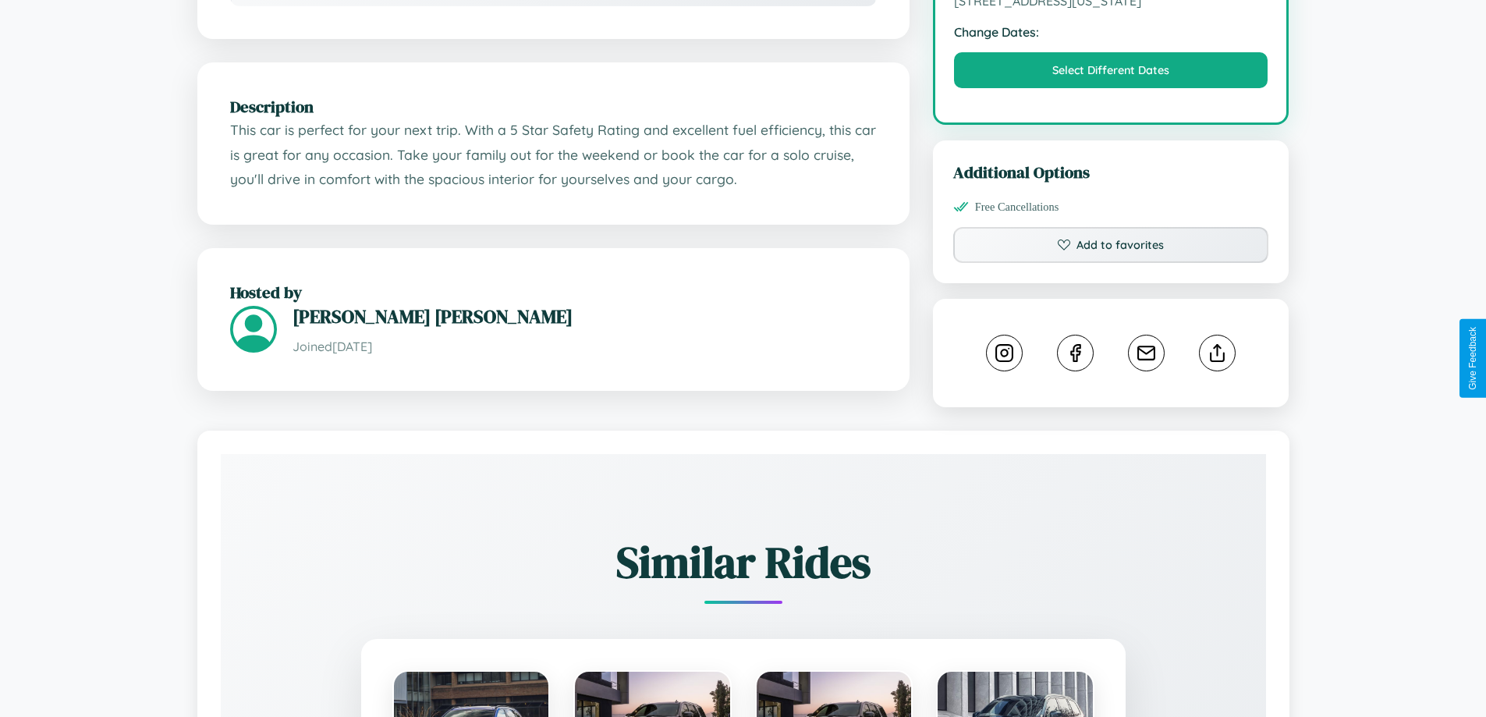
scroll to position [512, 0]
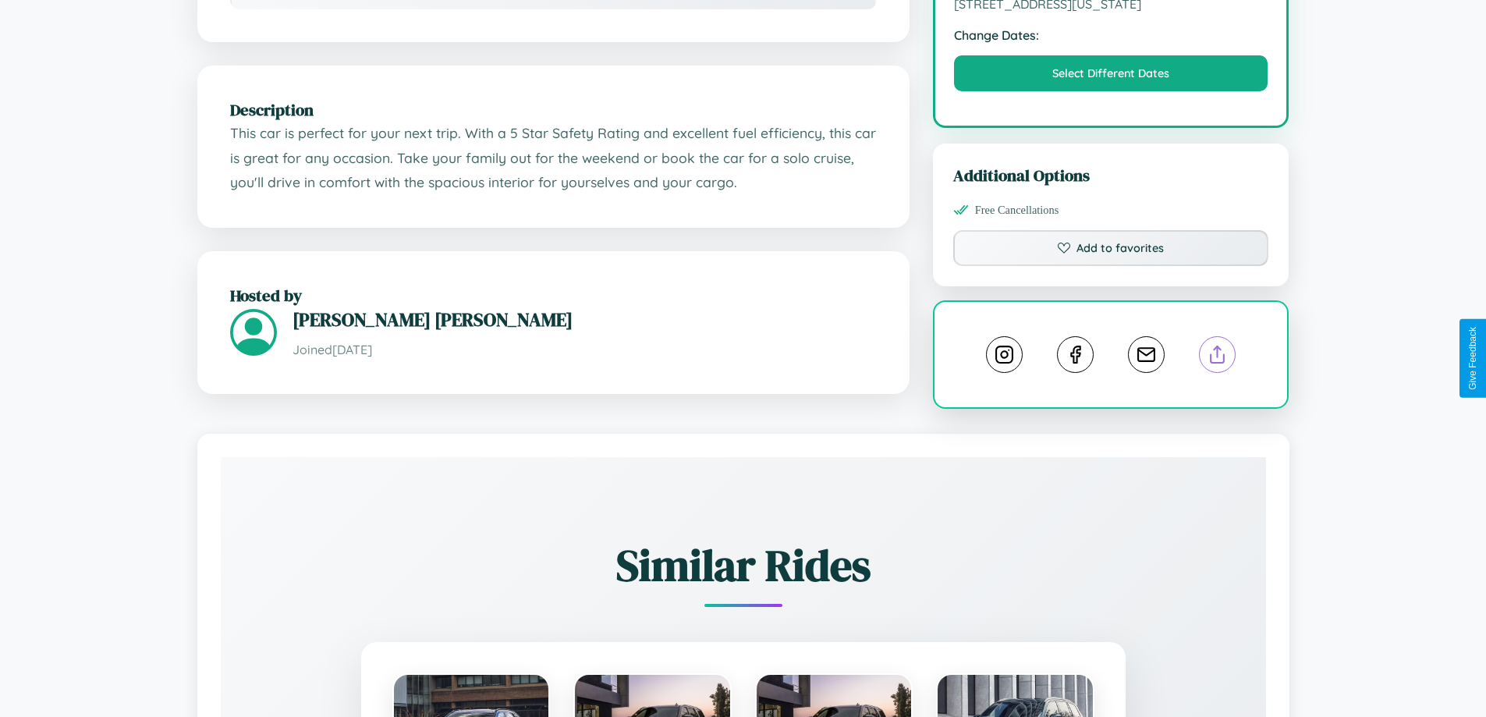
click at [1218, 357] on line at bounding box center [1218, 351] width 0 height 11
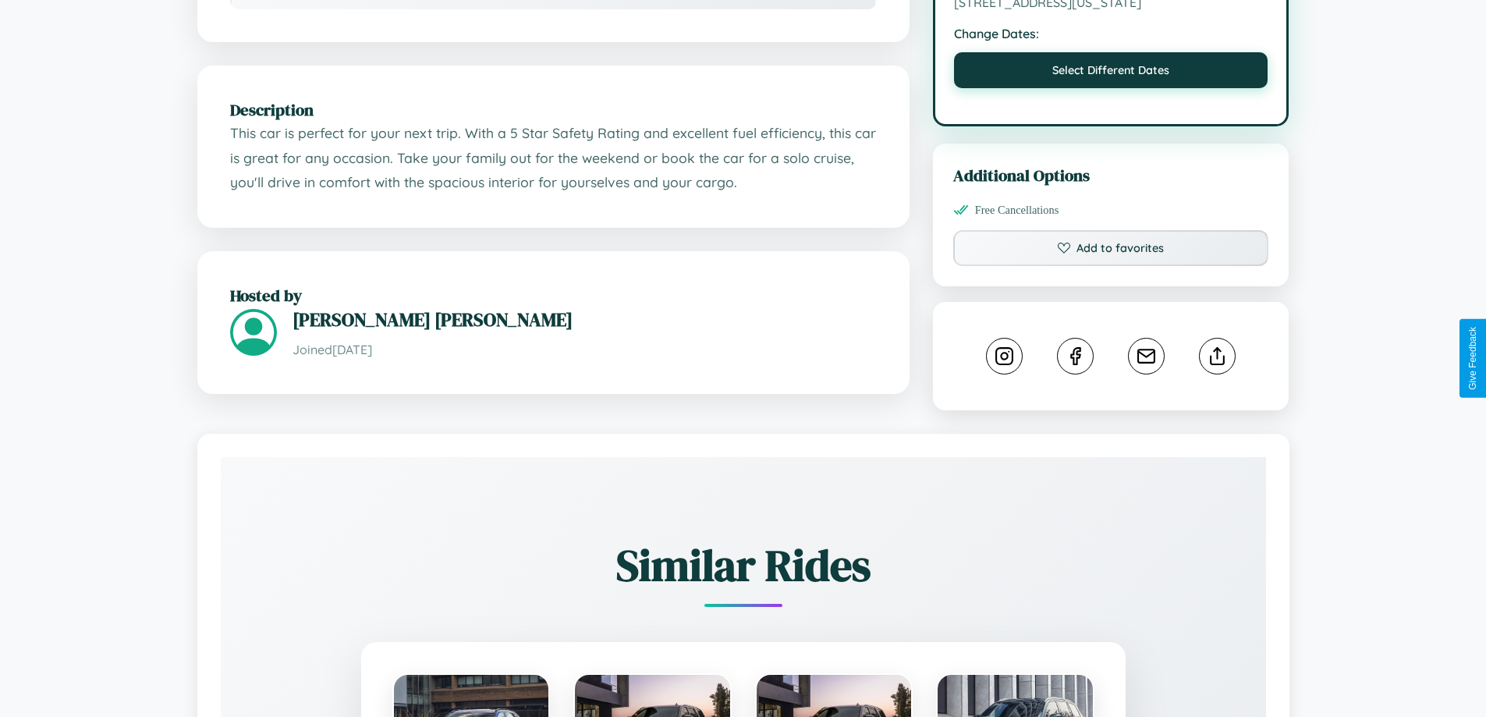
click at [1111, 75] on button "Select Different Dates" at bounding box center [1111, 70] width 314 height 36
select select "*"
select select "****"
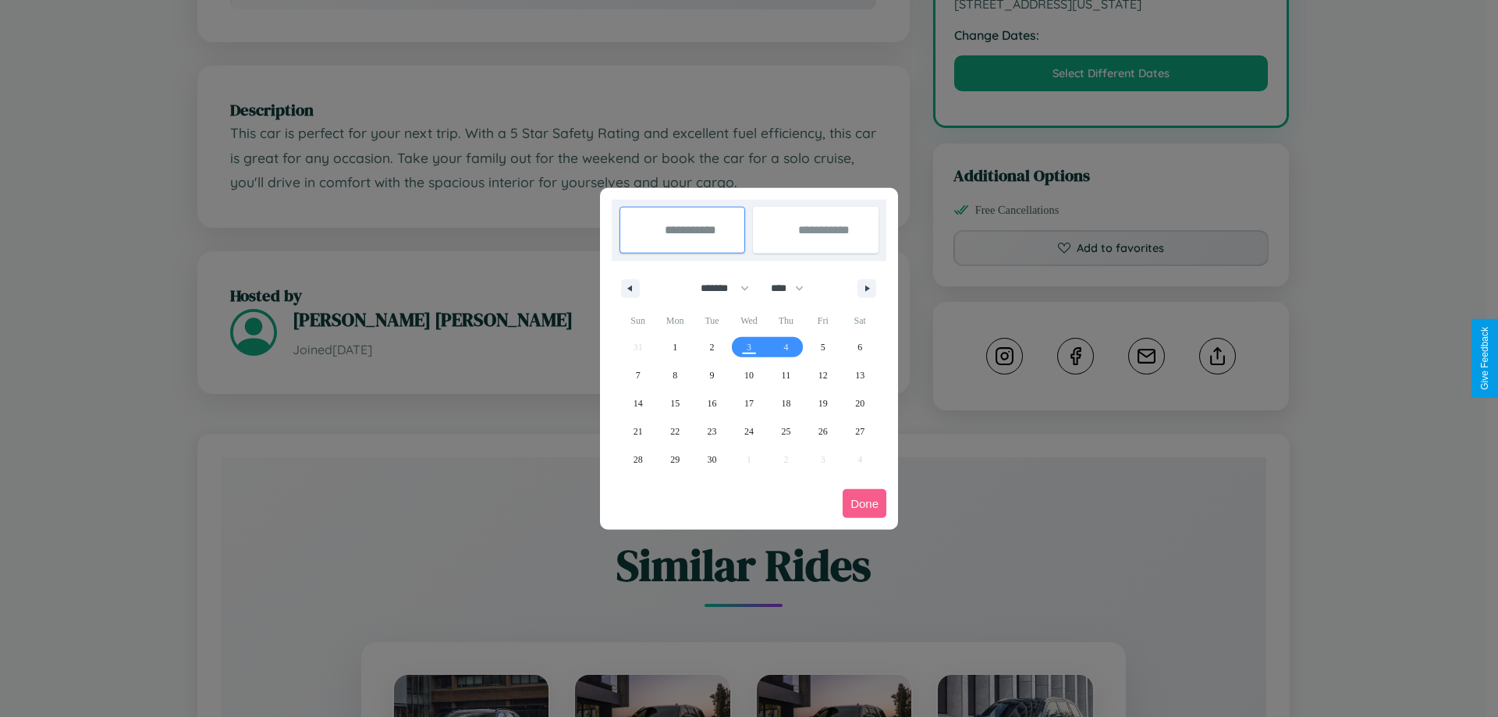
click at [718, 288] on select "******* ******** ***** ***** *** **** **** ****** ********* ******* ******** **…" at bounding box center [722, 288] width 66 height 26
click at [637, 374] on span "7" at bounding box center [638, 375] width 5 height 28
type input "**********"
click at [711, 374] on span "9" at bounding box center [712, 375] width 5 height 28
type input "**********"
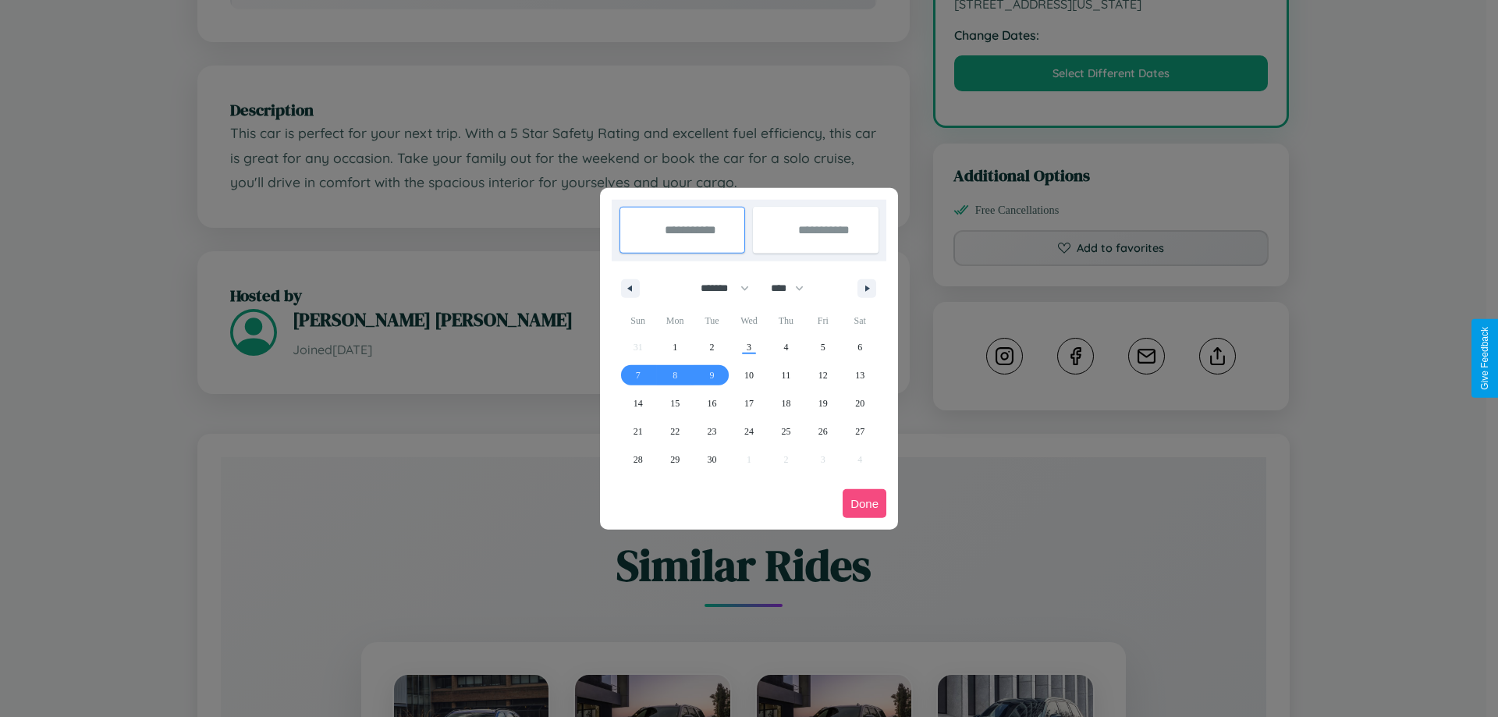
click at [864, 503] on button "Done" at bounding box center [864, 503] width 44 height 29
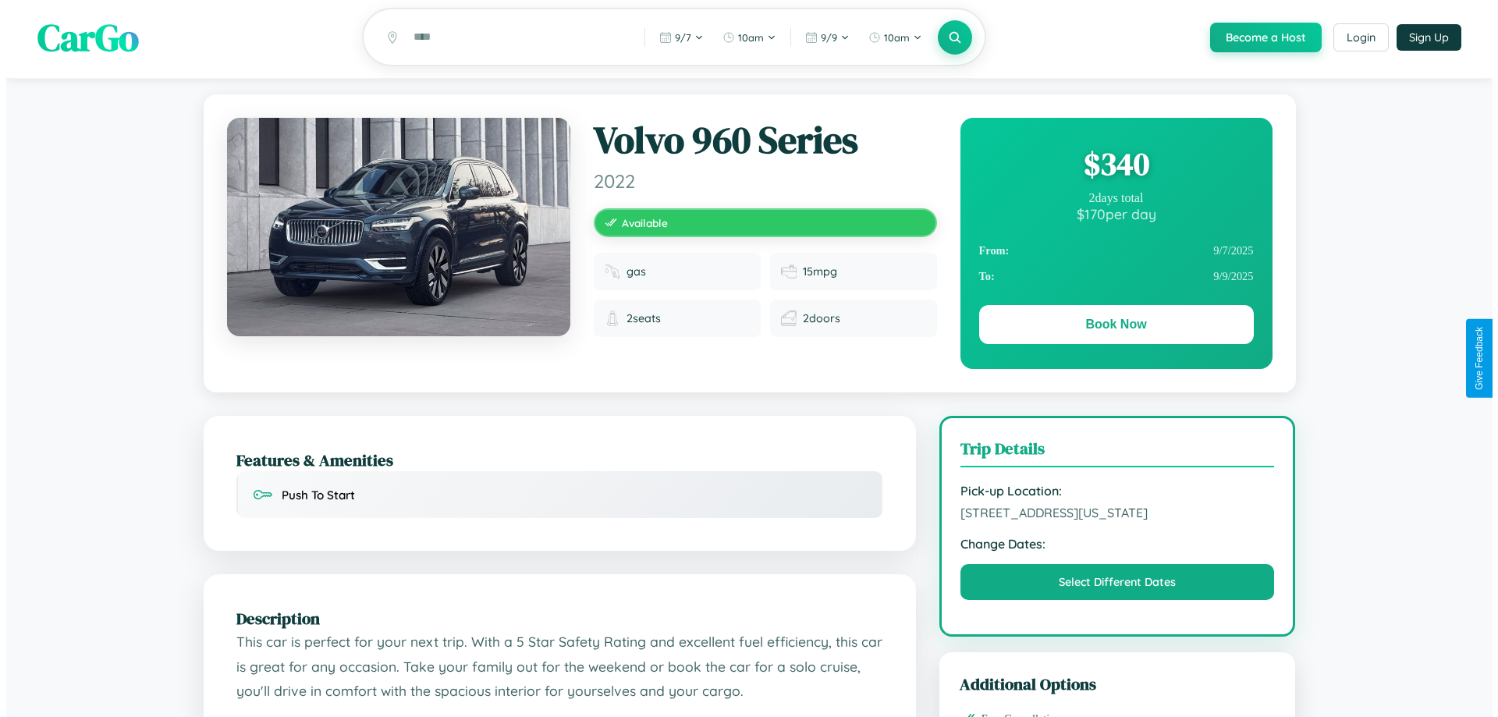
scroll to position [0, 0]
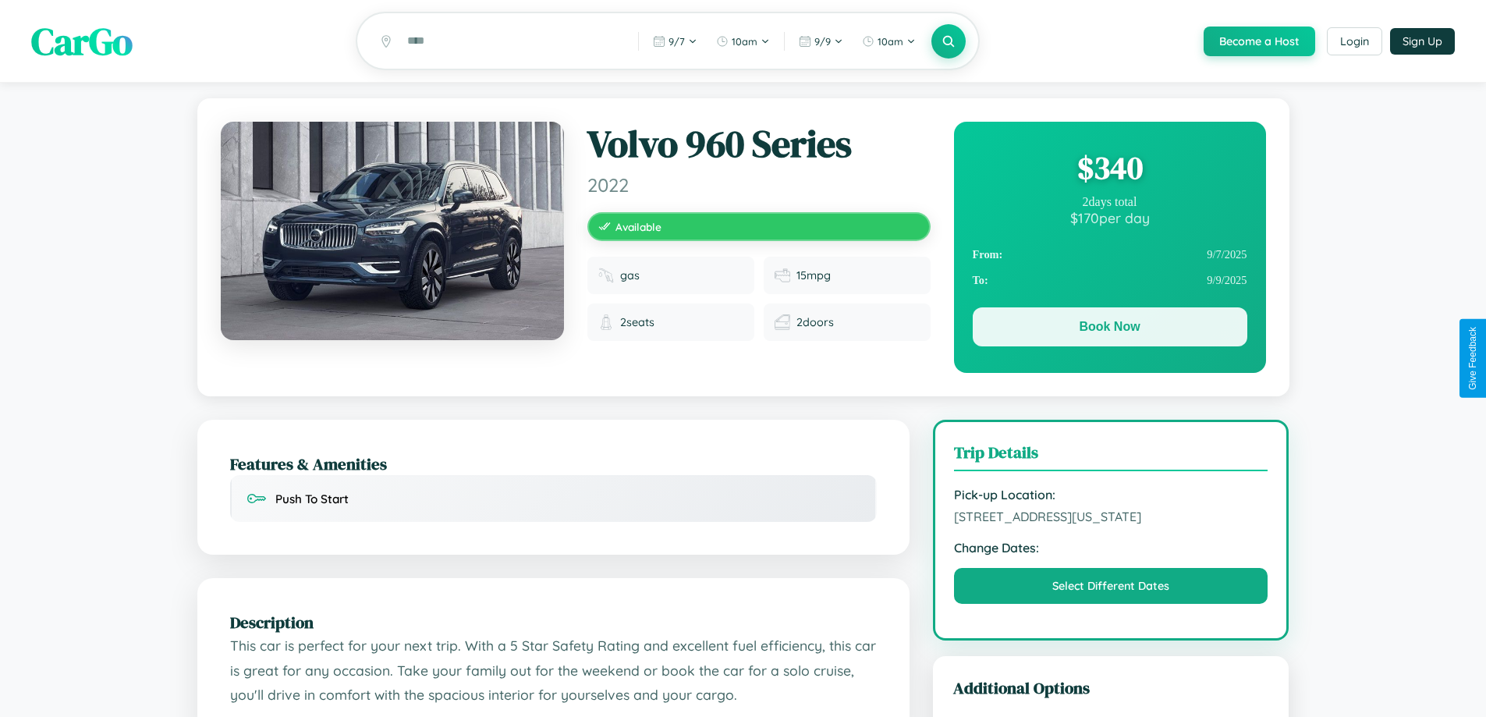
click at [1109, 329] on button "Book Now" at bounding box center [1110, 326] width 275 height 39
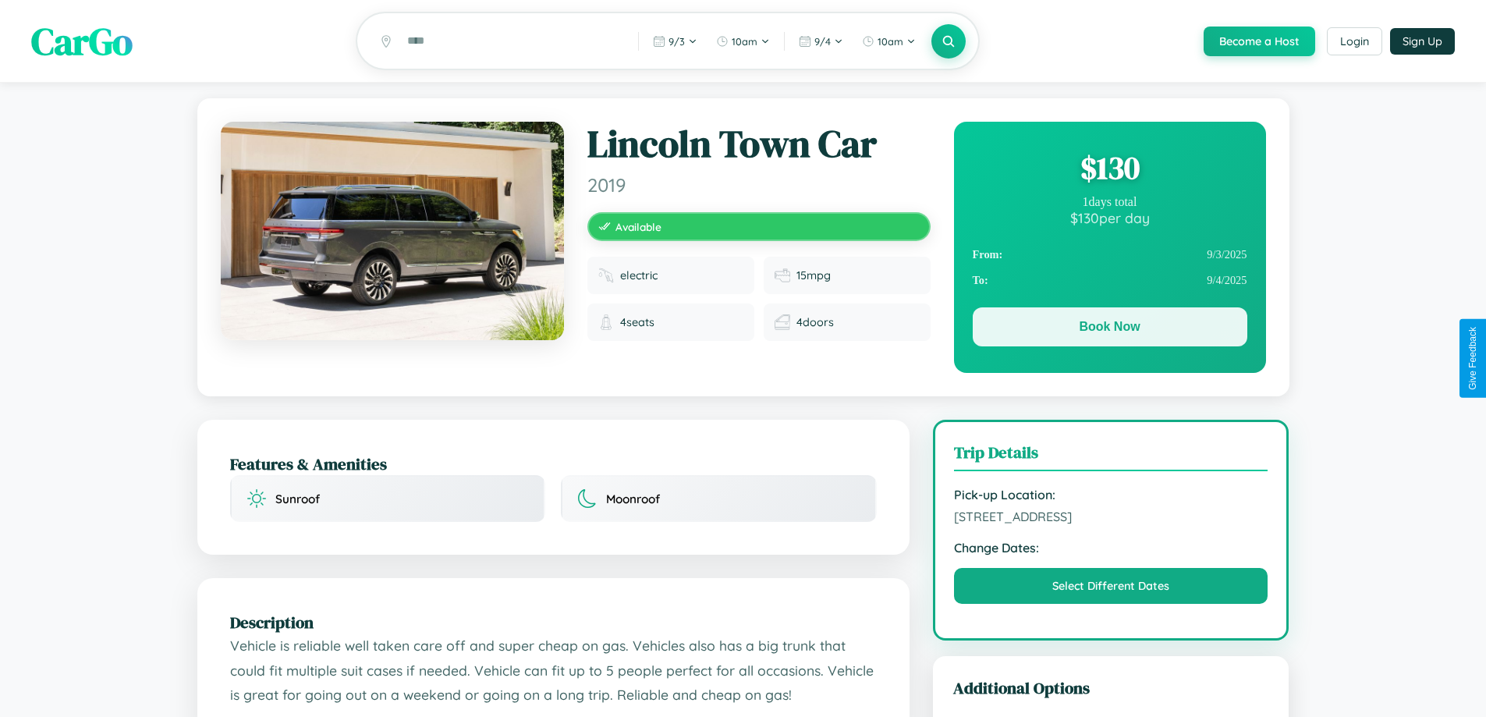
click at [1109, 329] on button "Book Now" at bounding box center [1110, 326] width 275 height 39
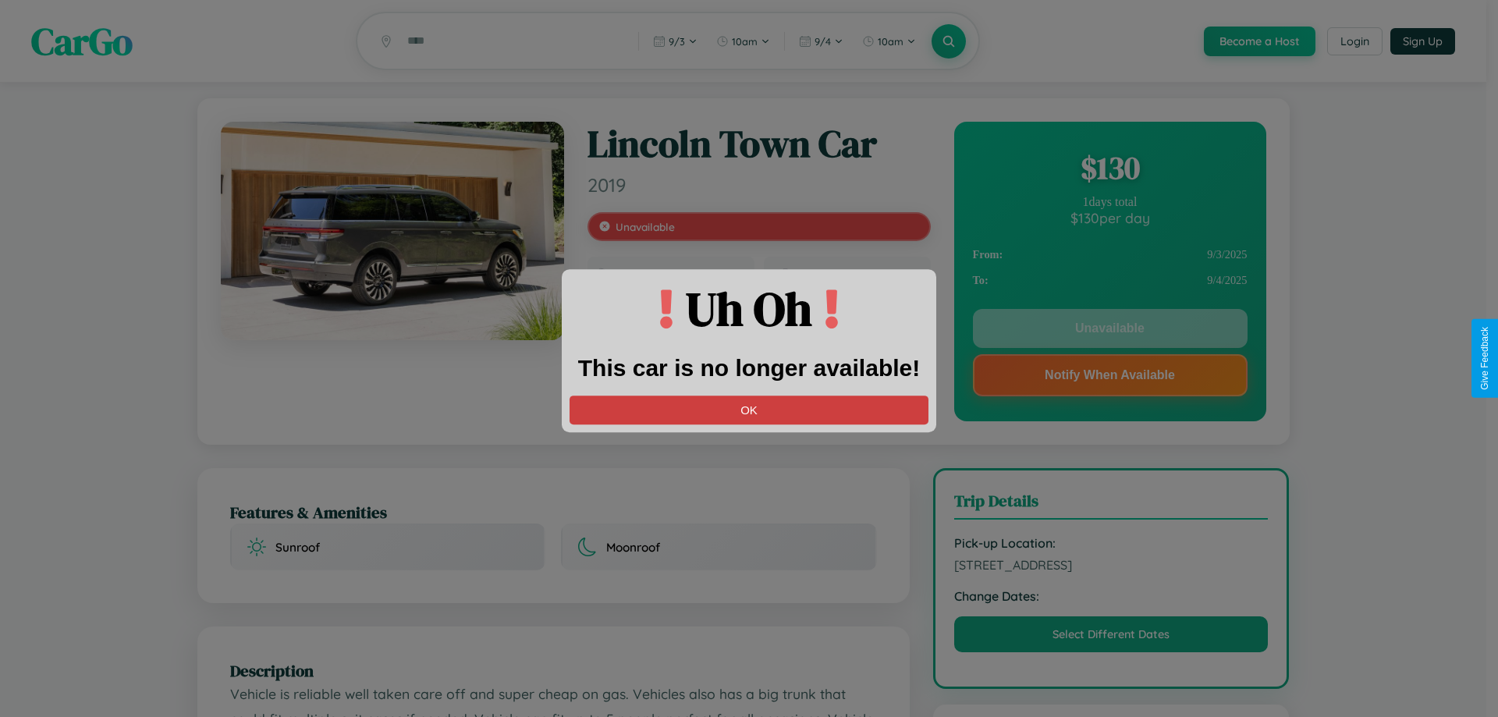
click at [749, 410] on button "OK" at bounding box center [748, 409] width 359 height 29
